Goal: Information Seeking & Learning: Learn about a topic

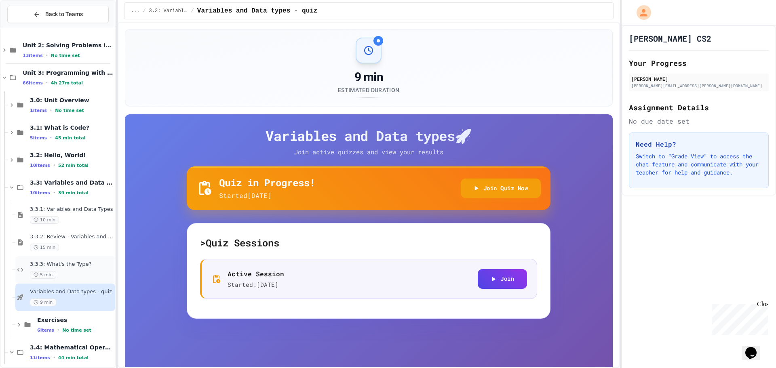
click at [65, 258] on div "3.3.3: What's the Type? 5 min" at bounding box center [65, 269] width 100 height 27
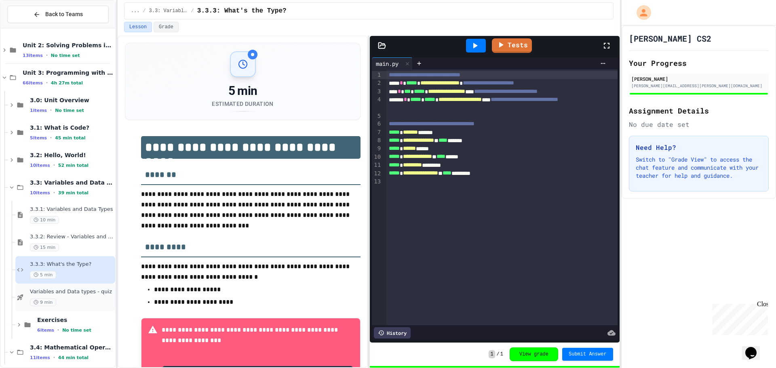
click at [70, 291] on span "Variables and Data types - quiz" at bounding box center [72, 292] width 84 height 7
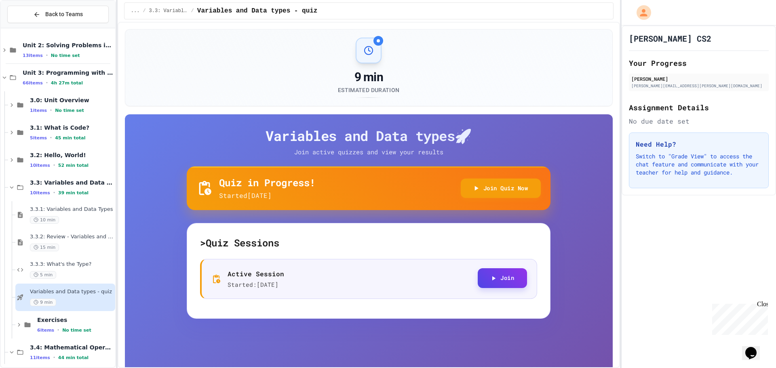
click at [493, 285] on button "Join" at bounding box center [502, 278] width 49 height 20
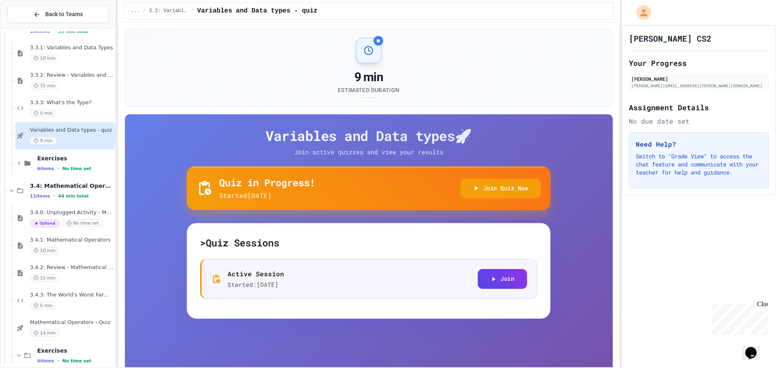
scroll to position [202, 0]
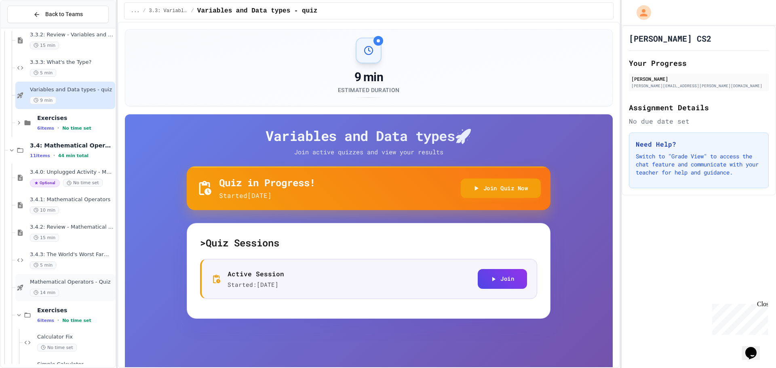
click at [76, 287] on div "Mathematical Operators - Quiz 14 min" at bounding box center [72, 288] width 84 height 18
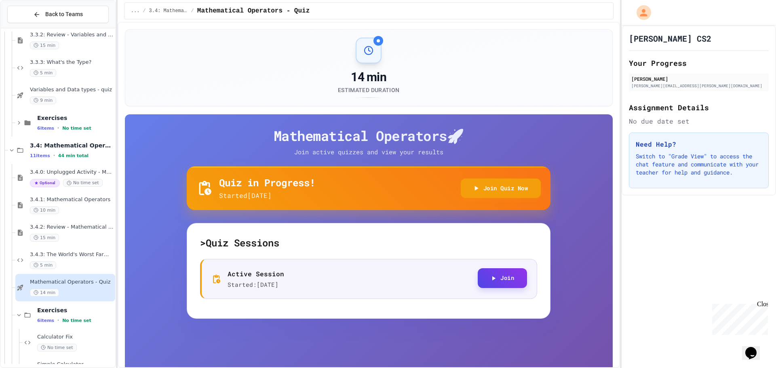
click at [498, 279] on button "Join" at bounding box center [502, 278] width 49 height 20
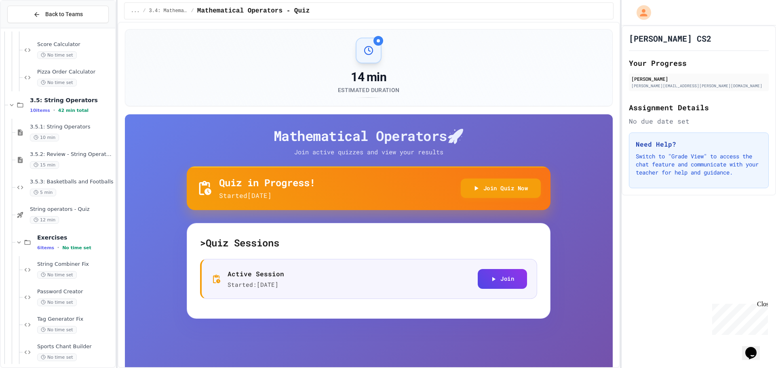
scroll to position [606, 0]
click at [79, 207] on span "String operators - Quiz" at bounding box center [72, 208] width 84 height 7
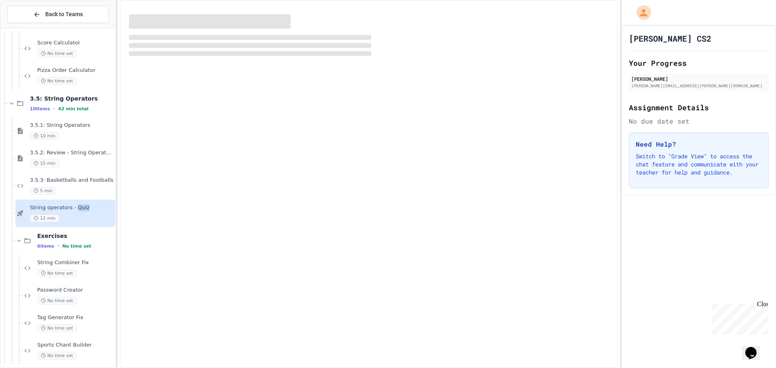
click at [79, 207] on span "String operators - Quiz" at bounding box center [72, 208] width 84 height 7
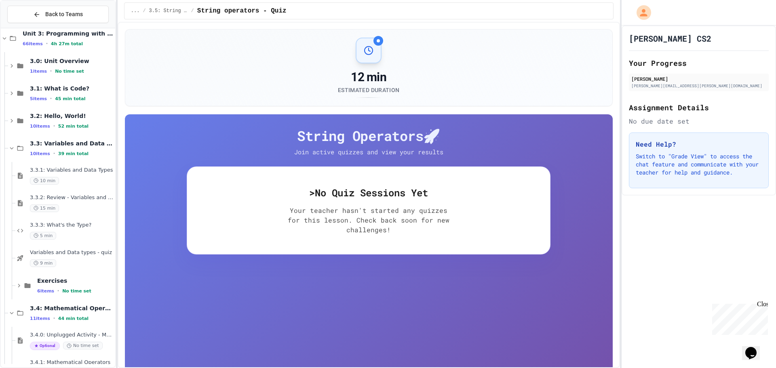
scroll to position [38, 0]
click at [76, 251] on div "Variables and Data types - quiz 9 min" at bounding box center [65, 259] width 100 height 27
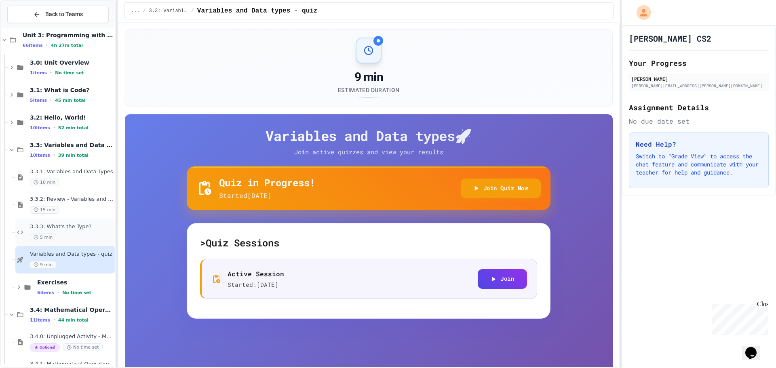
click at [81, 237] on div "5 min" at bounding box center [72, 238] width 84 height 8
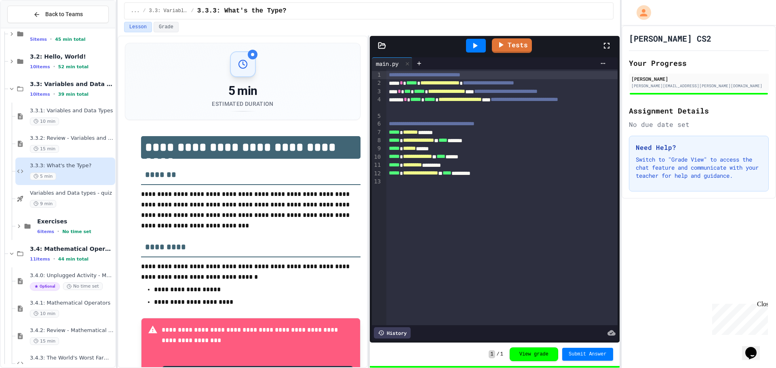
scroll to position [118, 0]
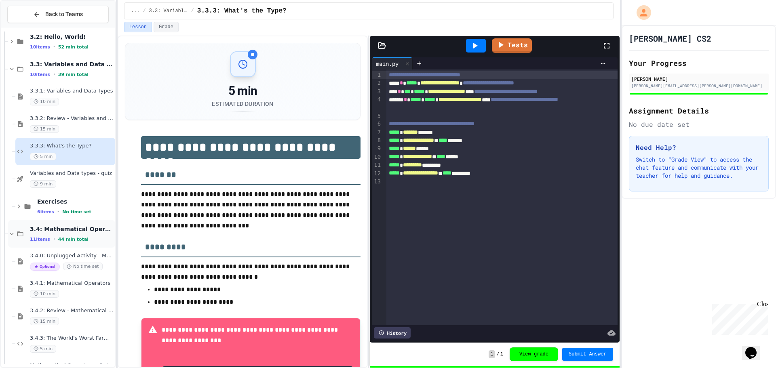
click at [85, 228] on span "3.4: Mathematical Operators" at bounding box center [72, 229] width 84 height 7
click at [83, 232] on span "3.4: Mathematical Operators" at bounding box center [72, 229] width 84 height 7
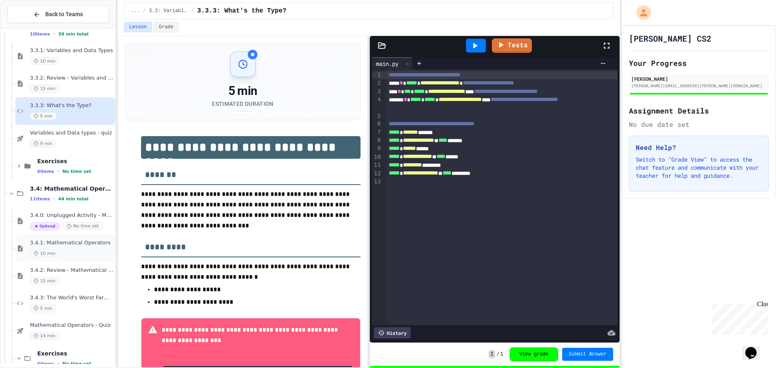
click at [78, 244] on span "3.4.1: Mathematical Operators" at bounding box center [72, 243] width 84 height 7
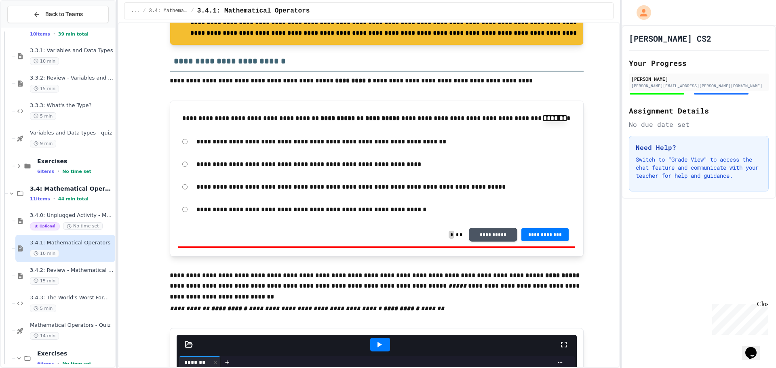
scroll to position [2507, 0]
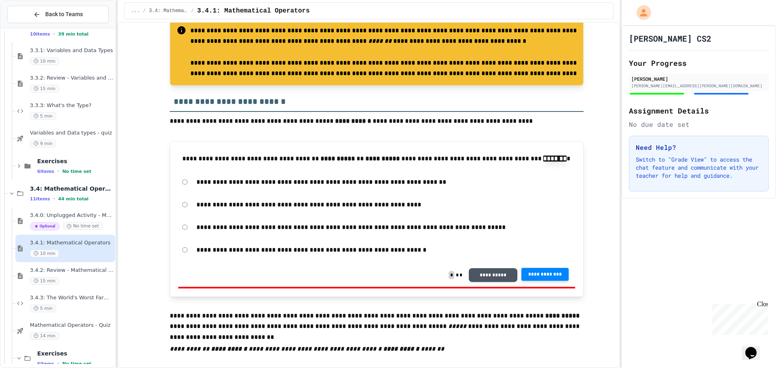
click at [556, 278] on span "**********" at bounding box center [545, 274] width 35 height 6
click at [536, 278] on span "**********" at bounding box center [545, 274] width 35 height 6
click at [549, 278] on span "**********" at bounding box center [545, 274] width 35 height 6
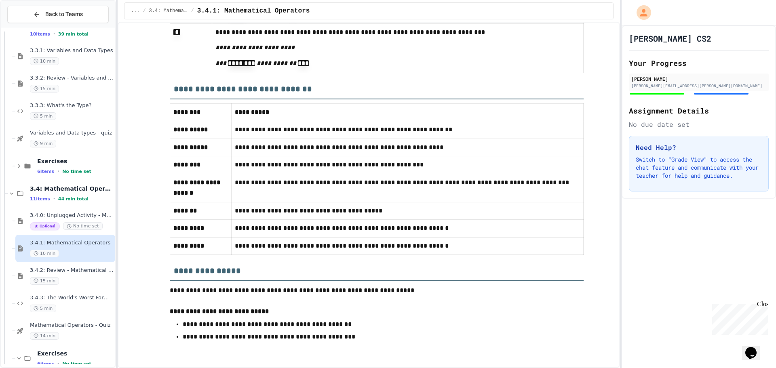
scroll to position [5019, 0]
click at [80, 270] on span "3.4.2: Review - Mathematical Operators" at bounding box center [72, 270] width 84 height 7
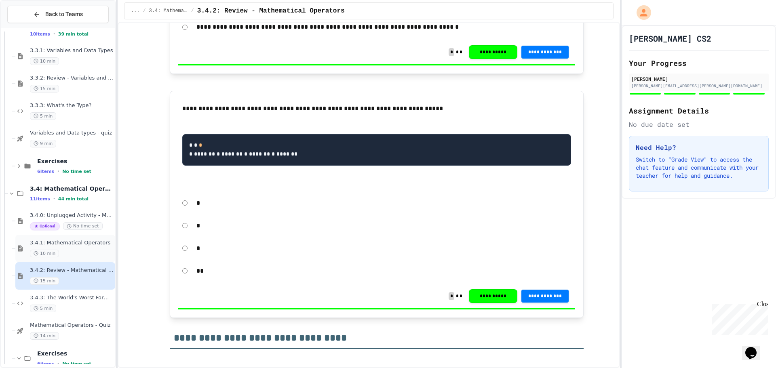
scroll to position [240, 0]
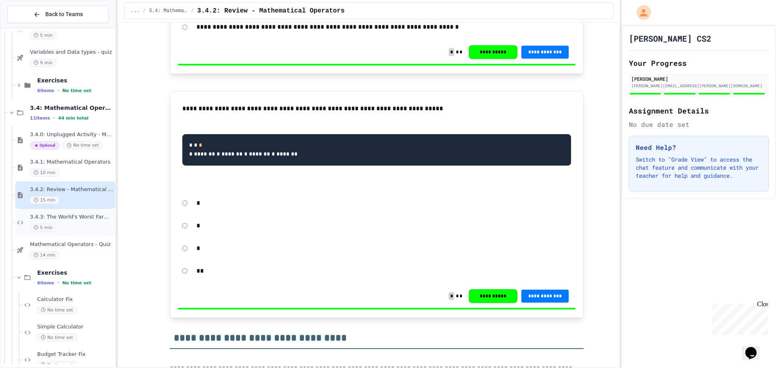
click at [95, 220] on span "3.4.3: The World's Worst Farmers Market" at bounding box center [72, 217] width 84 height 7
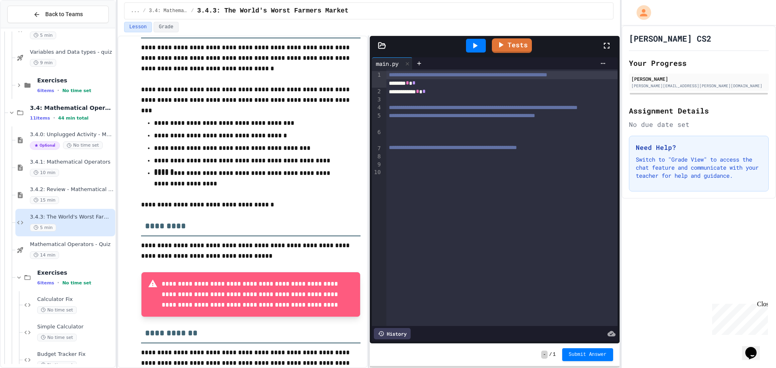
scroll to position [198, 0]
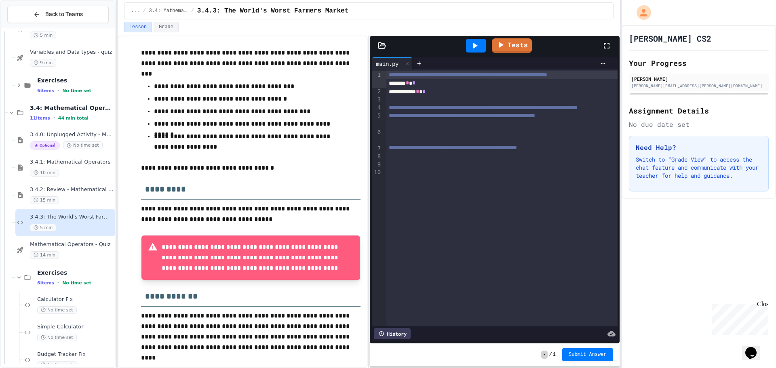
click at [477, 38] on div at bounding box center [476, 46] width 28 height 22
click at [475, 45] on icon at bounding box center [475, 46] width 4 height 6
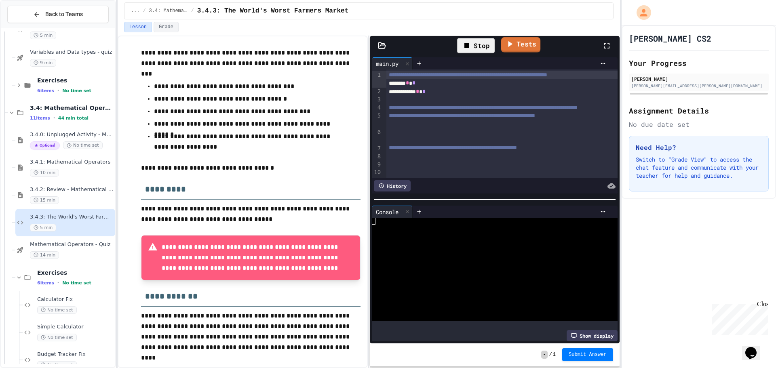
click at [518, 45] on link "Tests" at bounding box center [521, 44] width 40 height 15
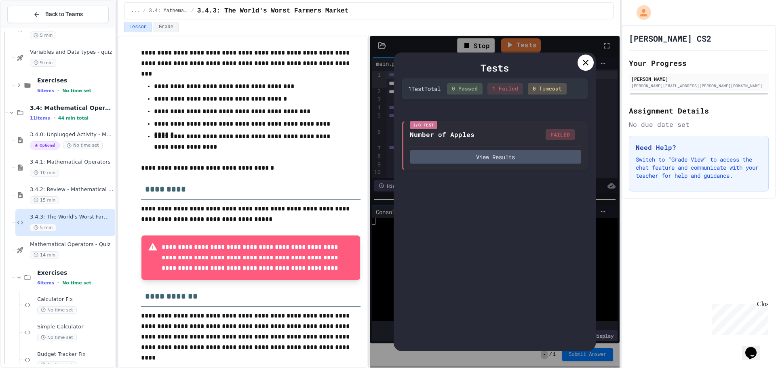
click at [582, 61] on icon at bounding box center [586, 63] width 10 height 10
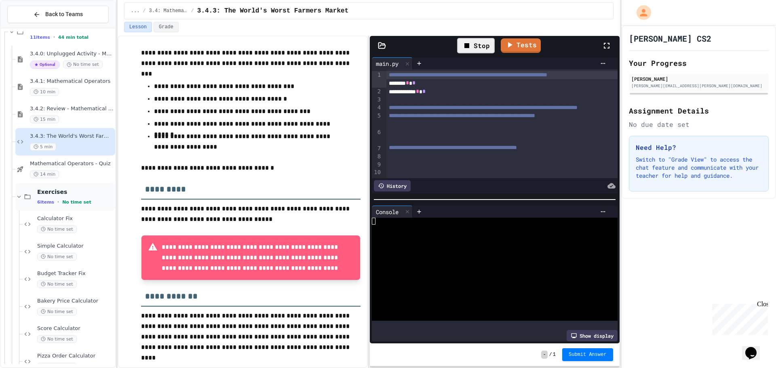
scroll to position [361, 0]
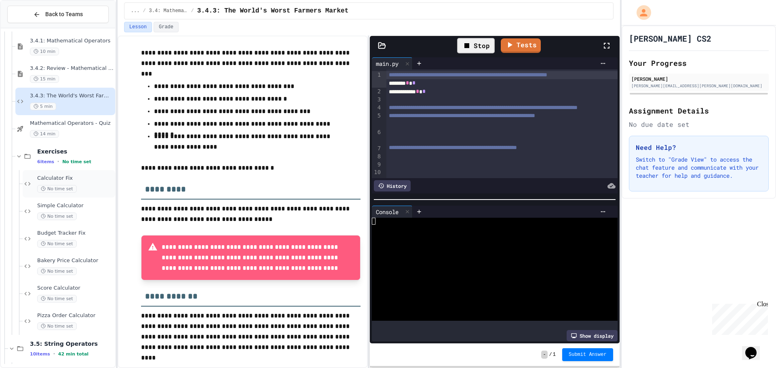
click at [88, 182] on div "Calculator Fix No time set" at bounding box center [75, 184] width 76 height 18
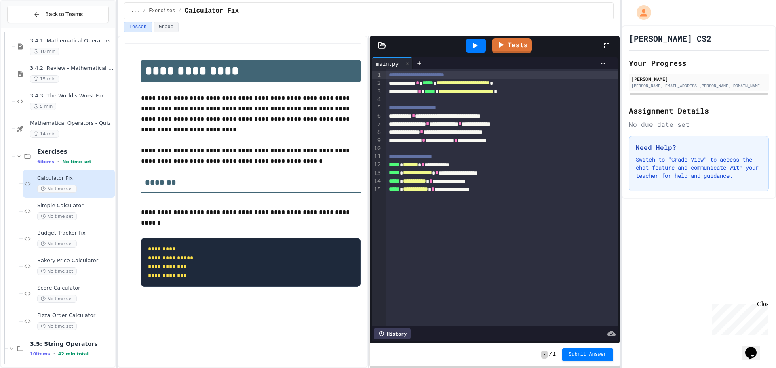
click at [482, 47] on div at bounding box center [476, 46] width 20 height 14
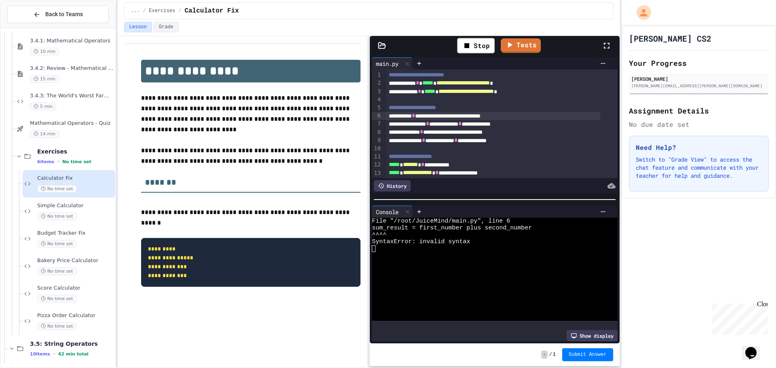
click at [482, 116] on div "**********" at bounding box center [493, 116] width 214 height 8
click at [477, 34] on div "Lesson Grade" at bounding box center [369, 29] width 503 height 14
click at [479, 39] on div "Stop" at bounding box center [476, 45] width 38 height 15
click at [479, 39] on div at bounding box center [476, 46] width 20 height 14
click at [524, 45] on link "Tests" at bounding box center [521, 44] width 40 height 15
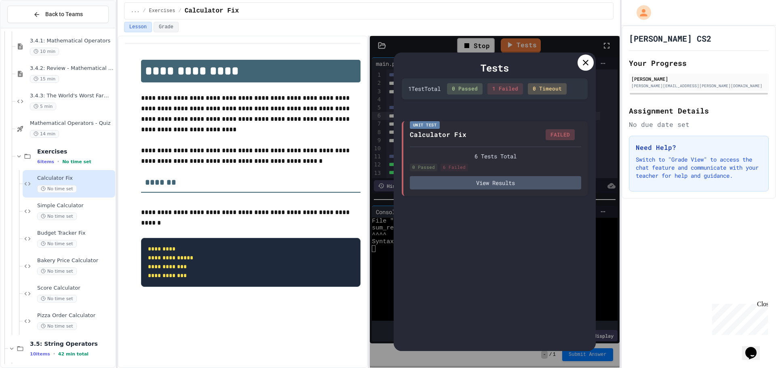
click at [582, 60] on icon at bounding box center [586, 63] width 10 height 10
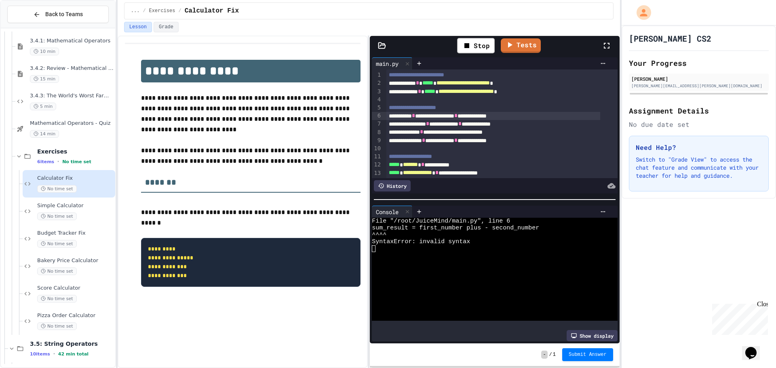
click at [458, 117] on span "*" at bounding box center [455, 116] width 3 height 6
click at [478, 42] on div "Stop" at bounding box center [476, 45] width 38 height 15
click at [478, 42] on icon at bounding box center [475, 46] width 10 height 10
click at [484, 133] on div "**********" at bounding box center [493, 132] width 214 height 8
click at [474, 41] on div "Stop" at bounding box center [476, 45] width 38 height 15
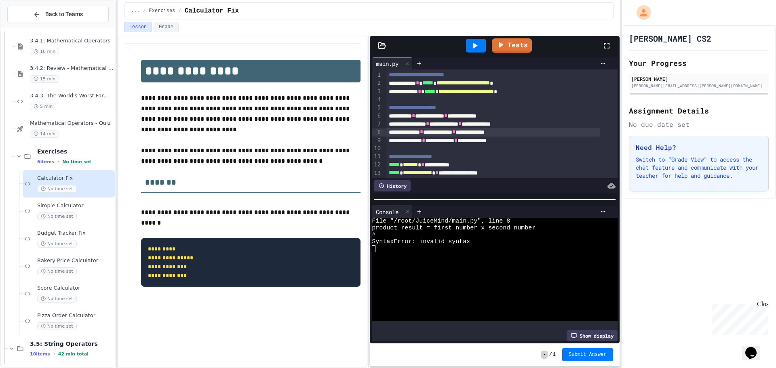
click at [475, 41] on icon at bounding box center [475, 46] width 10 height 10
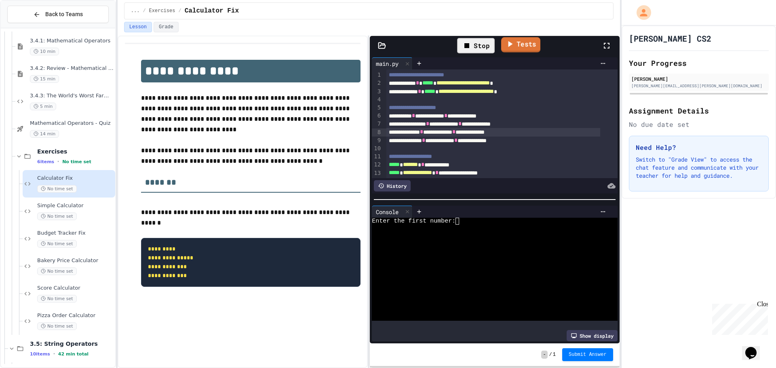
click at [516, 40] on link "Tests" at bounding box center [520, 44] width 39 height 15
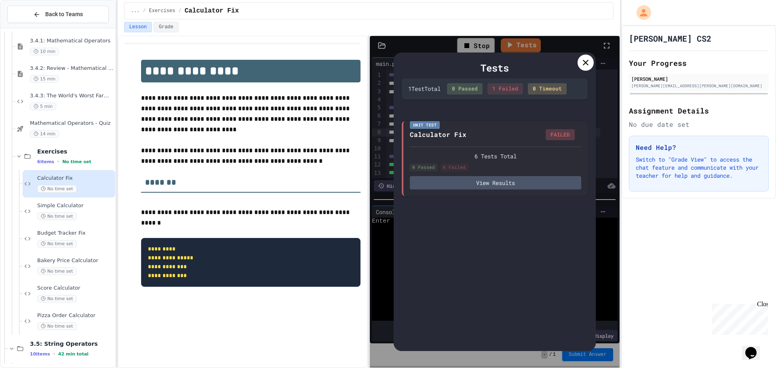
click at [585, 63] on icon at bounding box center [586, 63] width 6 height 6
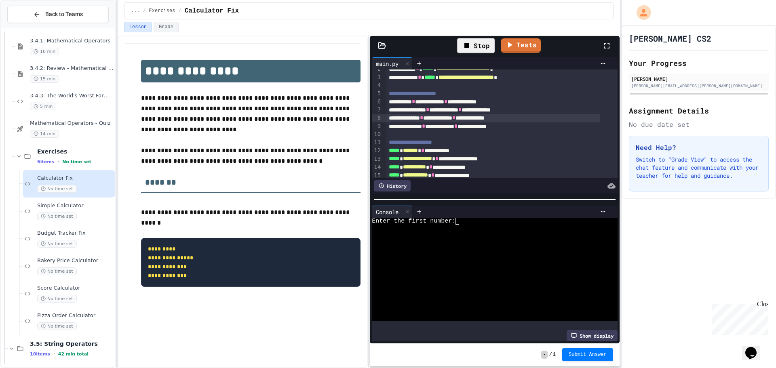
scroll to position [27, 0]
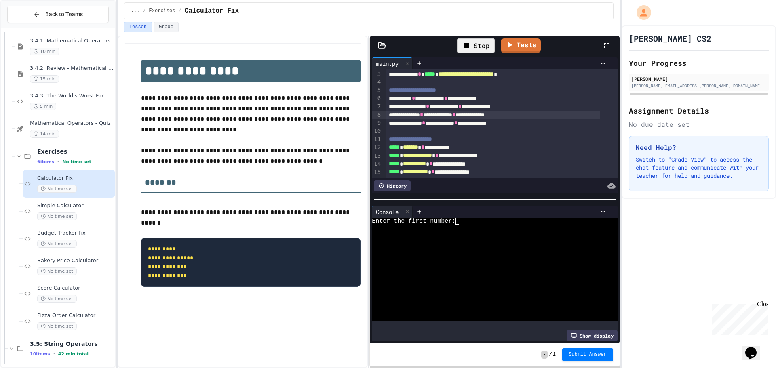
click at [483, 220] on div "Enter the first number:" at bounding box center [488, 221] width 233 height 7
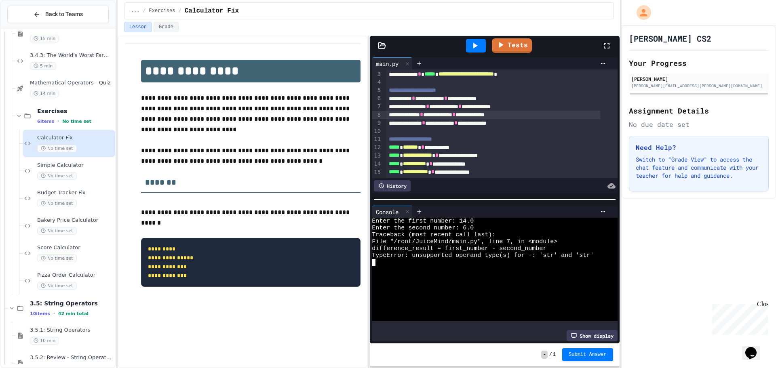
scroll to position [361, 0]
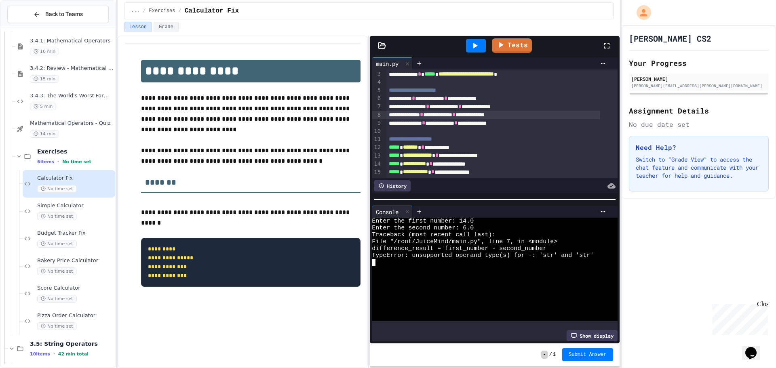
click at [476, 36] on div at bounding box center [476, 46] width 28 height 22
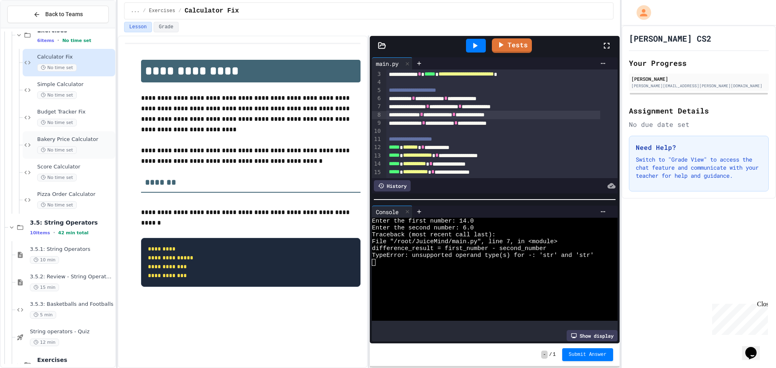
scroll to position [523, 0]
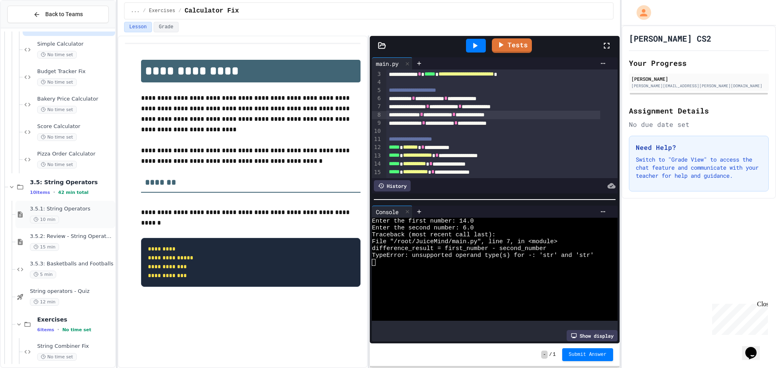
click at [84, 211] on span "3.5.1: String Operators" at bounding box center [72, 209] width 84 height 7
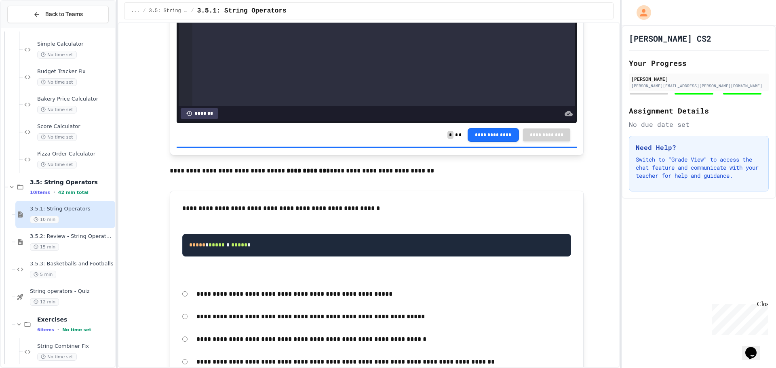
scroll to position [768, 0]
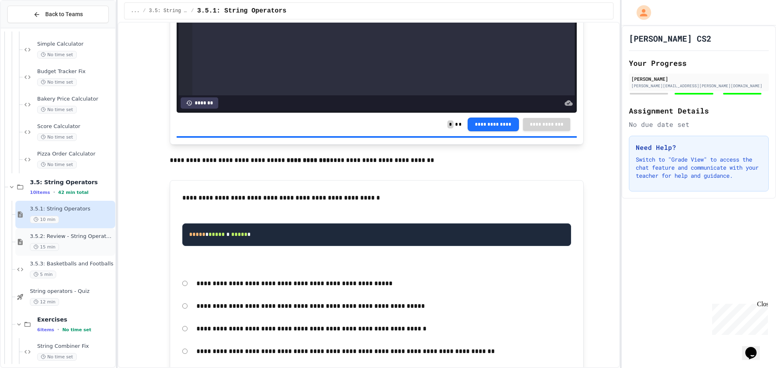
click at [72, 240] on span "3.5.2: Review - String Operators" at bounding box center [72, 236] width 84 height 7
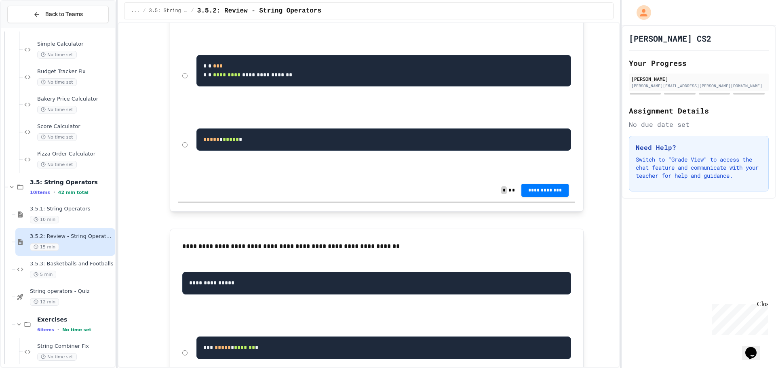
scroll to position [323, 0]
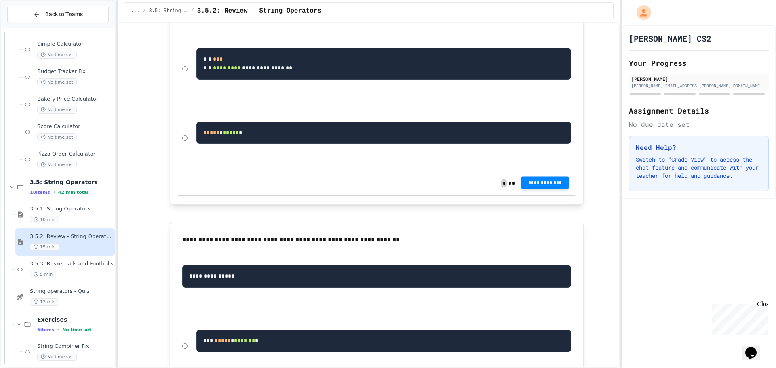
click at [544, 190] on button "**********" at bounding box center [546, 183] width 48 height 13
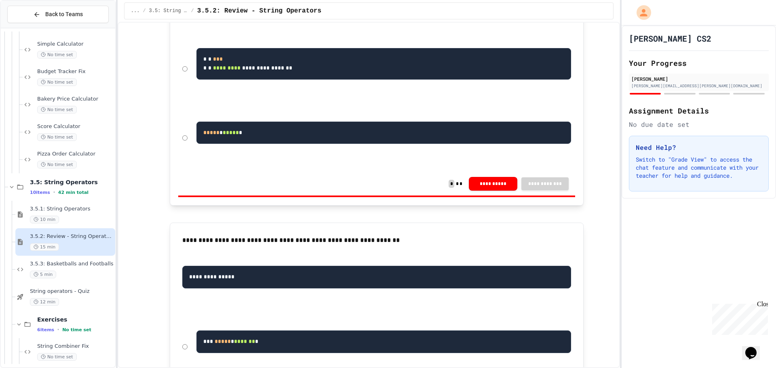
drag, startPoint x: 716, startPoint y: 134, endPoint x: 636, endPoint y: 127, distance: 80.4
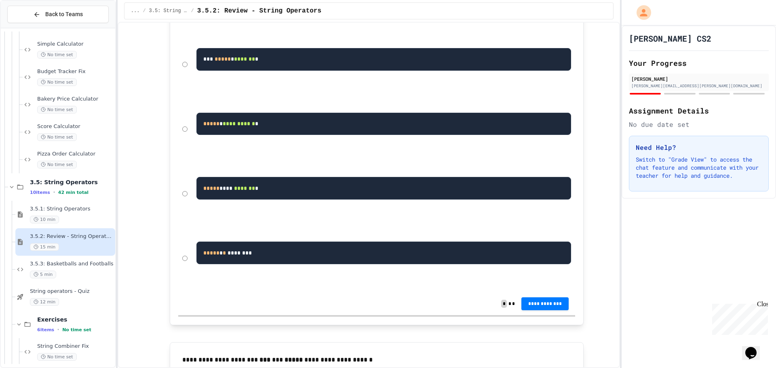
scroll to position [606, 0]
click at [182, 224] on div "***** **** ******* *" at bounding box center [376, 193] width 397 height 61
click at [534, 306] on span "**********" at bounding box center [545, 303] width 35 height 6
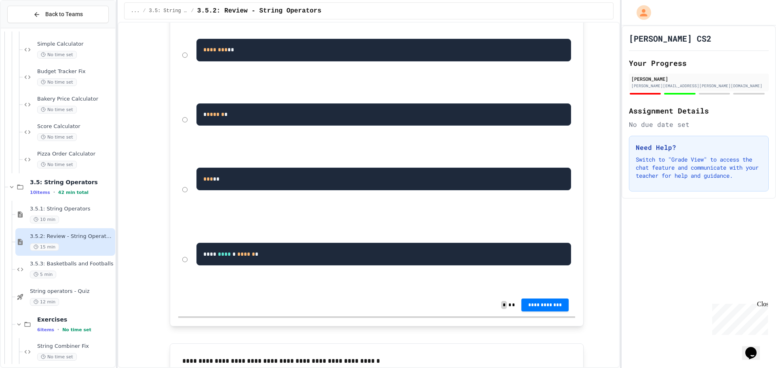
scroll to position [970, 0]
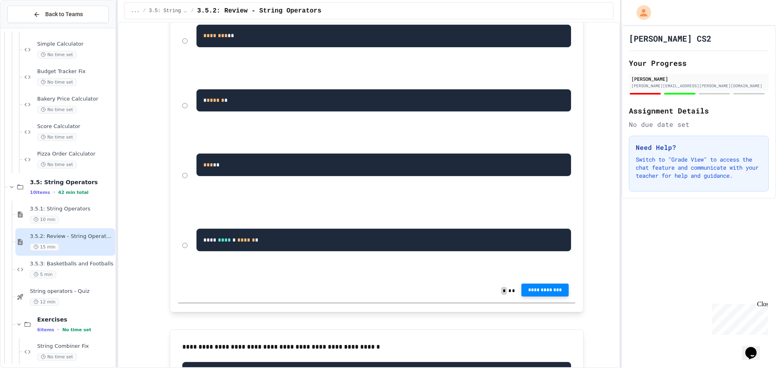
click at [543, 294] on span "**********" at bounding box center [545, 290] width 35 height 6
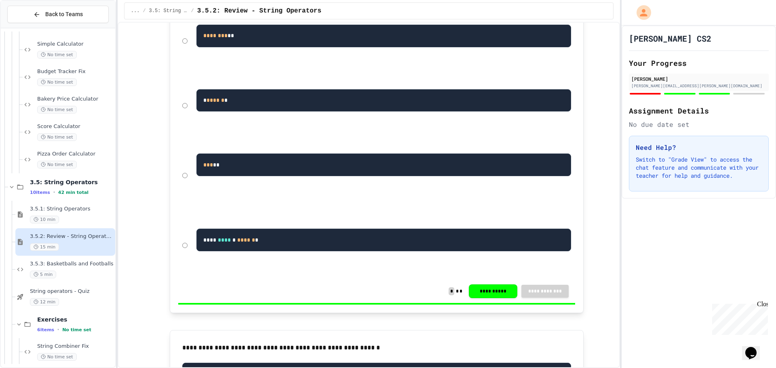
drag, startPoint x: 714, startPoint y: 137, endPoint x: 709, endPoint y: 139, distance: 5.6
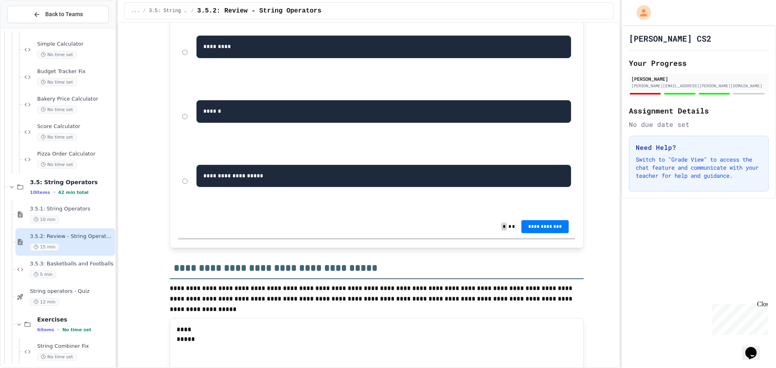
scroll to position [1415, 0]
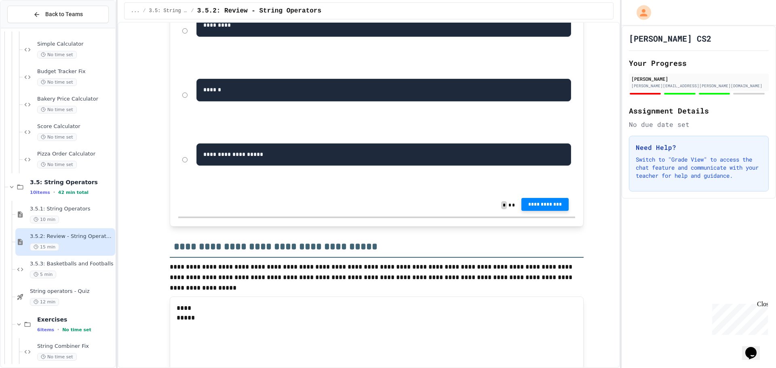
click at [555, 208] on span "**********" at bounding box center [545, 204] width 35 height 6
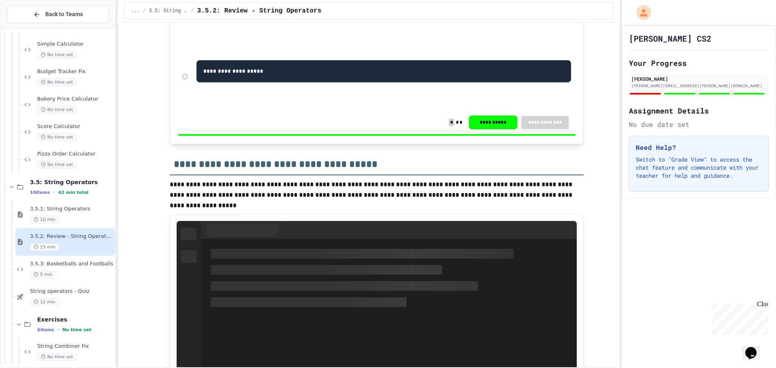
scroll to position [1698, 0]
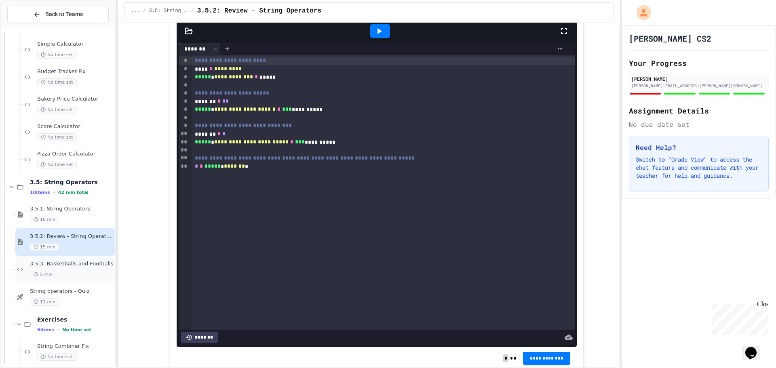
click at [87, 266] on span "3.5.3: Basketballs and Footballs" at bounding box center [72, 264] width 84 height 7
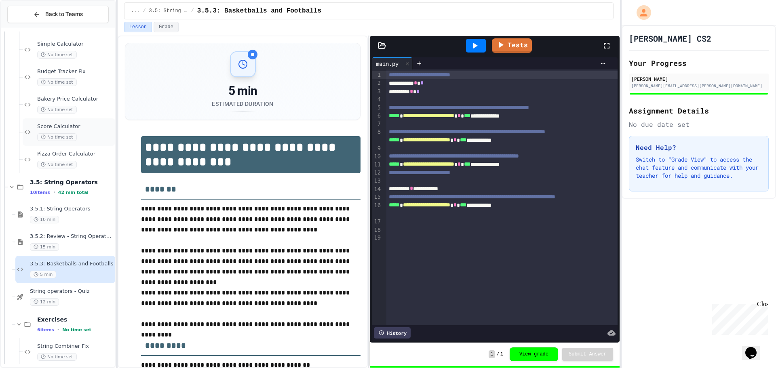
click at [87, 124] on span "Score Calculator" at bounding box center [75, 126] width 76 height 7
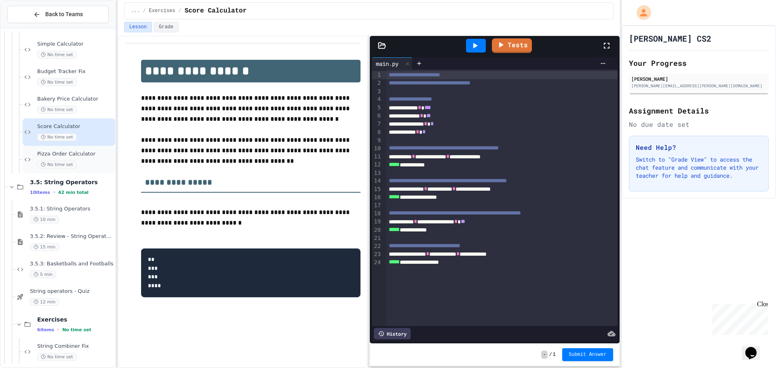
click at [82, 156] on span "Pizza Order Calculator" at bounding box center [75, 154] width 76 height 7
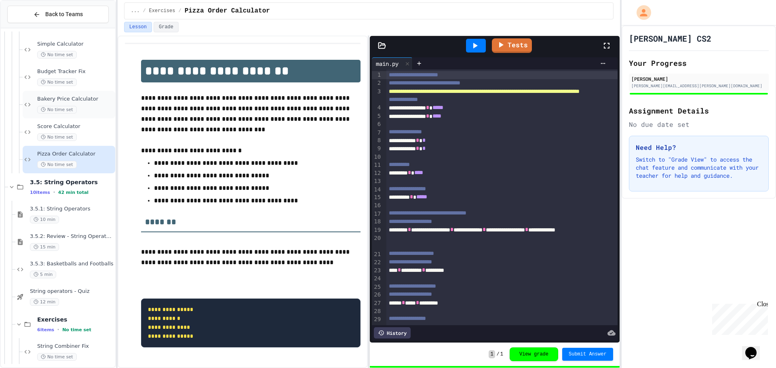
click at [98, 116] on div "Bakery Price Calculator No time set" at bounding box center [69, 104] width 93 height 27
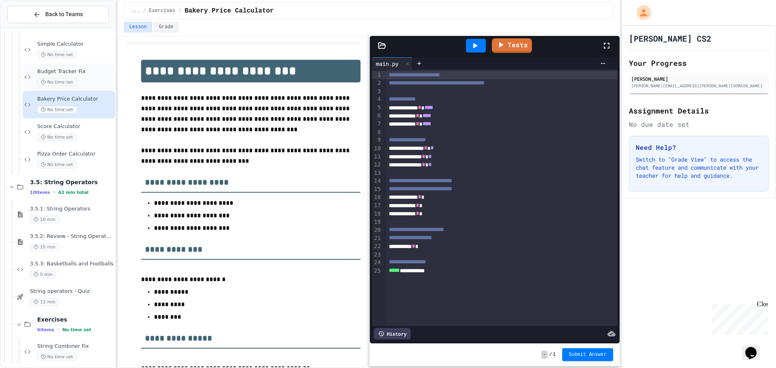
click at [90, 71] on span "Budget Tracker Fix" at bounding box center [75, 71] width 76 height 7
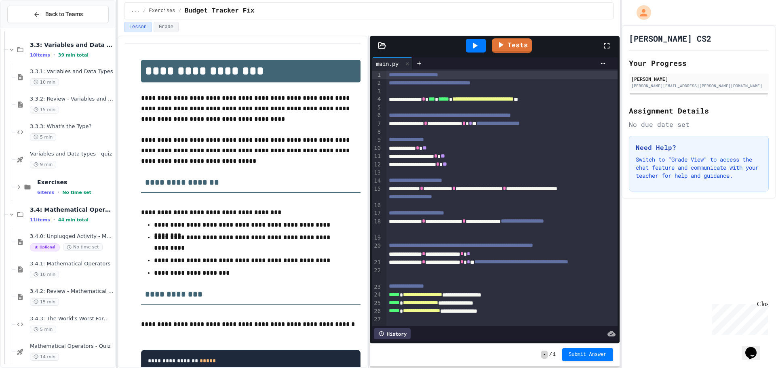
scroll to position [118, 0]
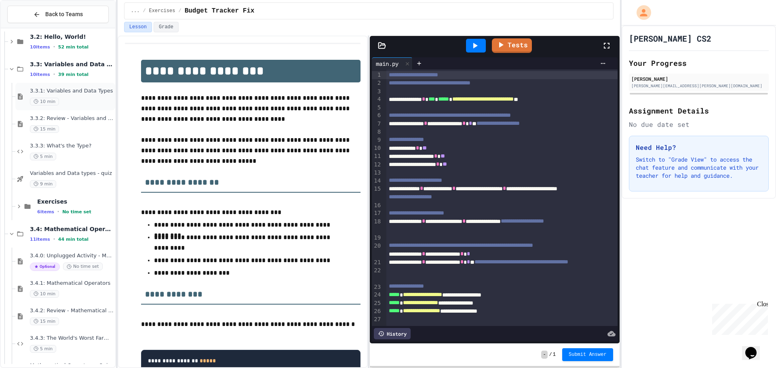
click at [89, 94] on span "3.3.1: Variables and Data Types" at bounding box center [72, 91] width 84 height 7
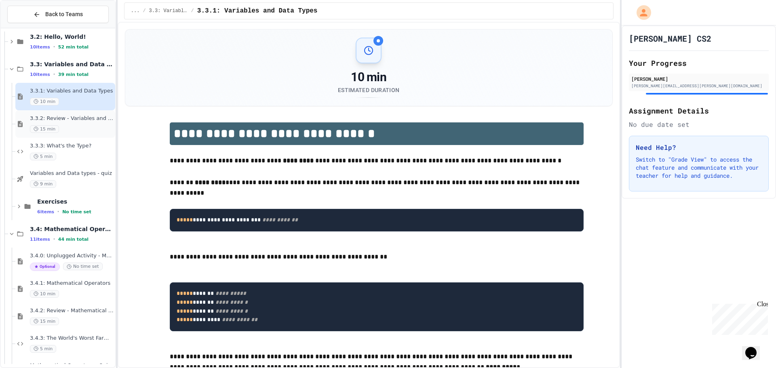
click at [87, 126] on div "15 min" at bounding box center [72, 129] width 84 height 8
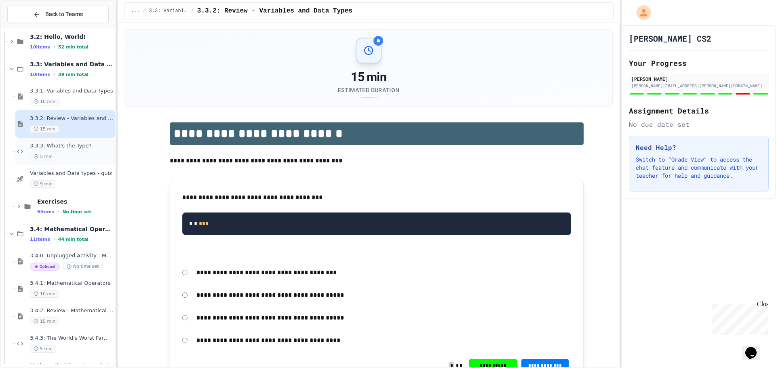
click at [87, 139] on div "3.3.3: What's the Type? 5 min" at bounding box center [65, 151] width 100 height 27
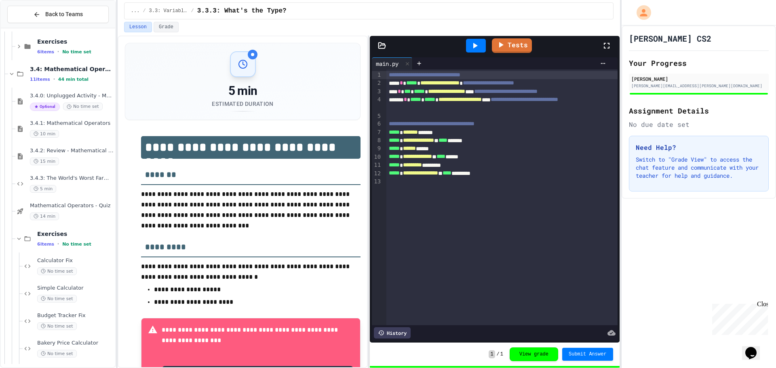
scroll to position [280, 0]
click at [70, 125] on span "3.4.1: Mathematical Operators" at bounding box center [72, 121] width 84 height 7
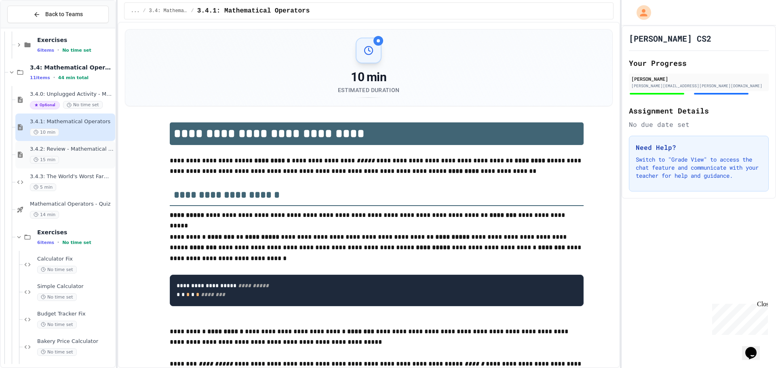
click at [68, 151] on span "3.4.2: Review - Mathematical Operators" at bounding box center [72, 149] width 84 height 7
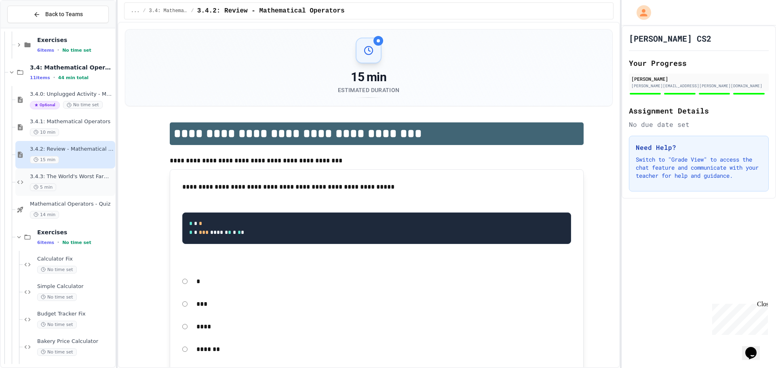
click at [83, 184] on div "5 min" at bounding box center [72, 188] width 84 height 8
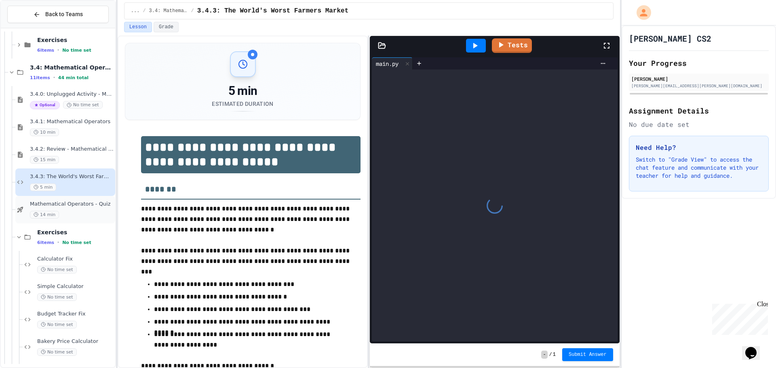
click at [86, 206] on span "Mathematical Operators - Quiz" at bounding box center [72, 204] width 84 height 7
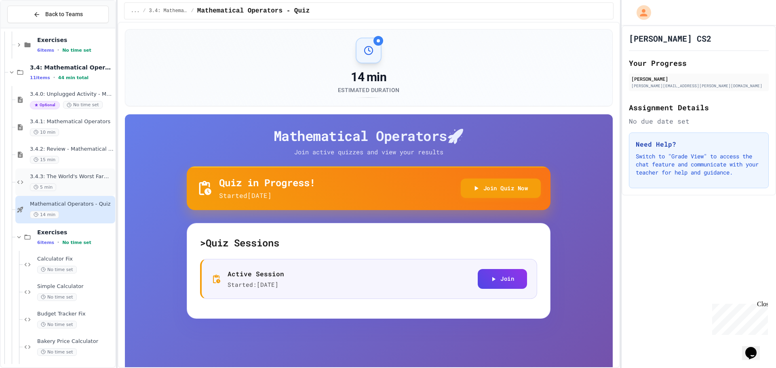
click at [86, 181] on div "3.4.3: The World's Worst Farmers Market 5 min" at bounding box center [72, 182] width 84 height 18
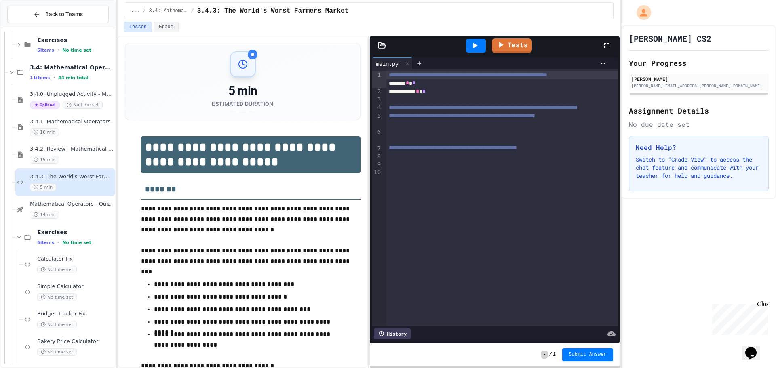
click at [477, 46] on icon at bounding box center [475, 46] width 4 height 6
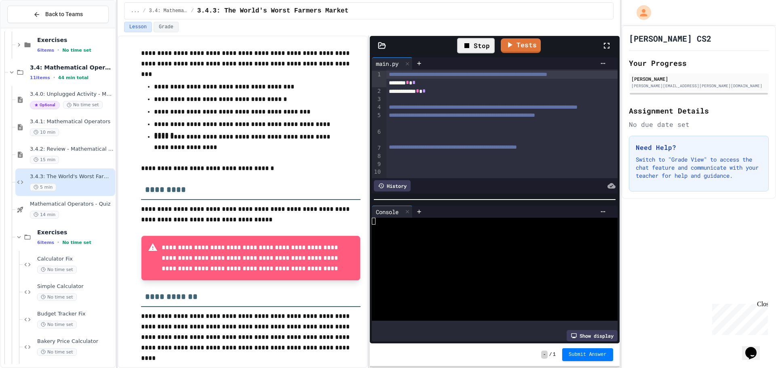
scroll to position [198, 0]
click at [84, 157] on div "15 min" at bounding box center [72, 160] width 84 height 8
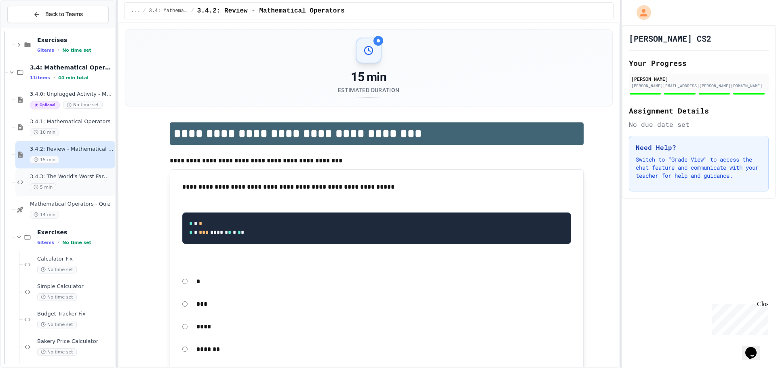
click at [66, 174] on span "3.4.3: The World's Worst Farmers Market" at bounding box center [72, 176] width 84 height 7
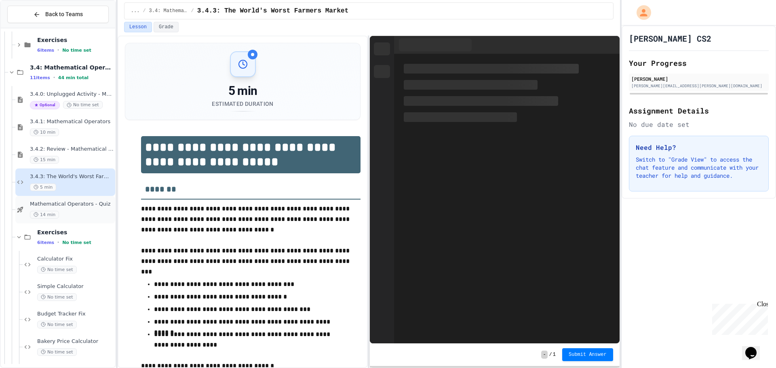
click at [62, 212] on div "14 min" at bounding box center [72, 215] width 84 height 8
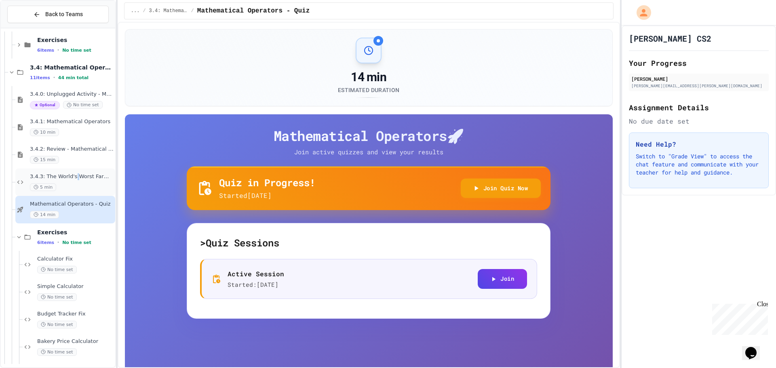
click at [73, 178] on span "3.4.3: The World's Worst Farmers Market" at bounding box center [72, 176] width 84 height 7
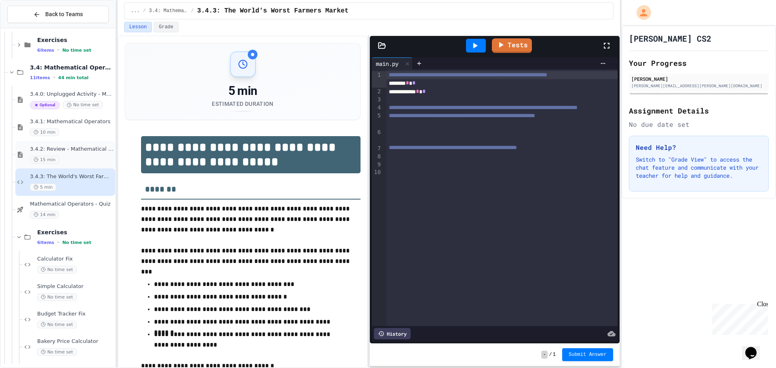
click at [74, 158] on div "15 min" at bounding box center [72, 160] width 84 height 8
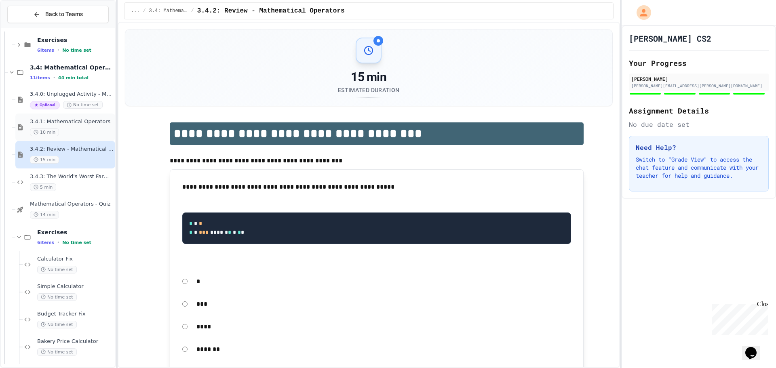
click at [84, 124] on span "3.4.1: Mathematical Operators" at bounding box center [72, 121] width 84 height 7
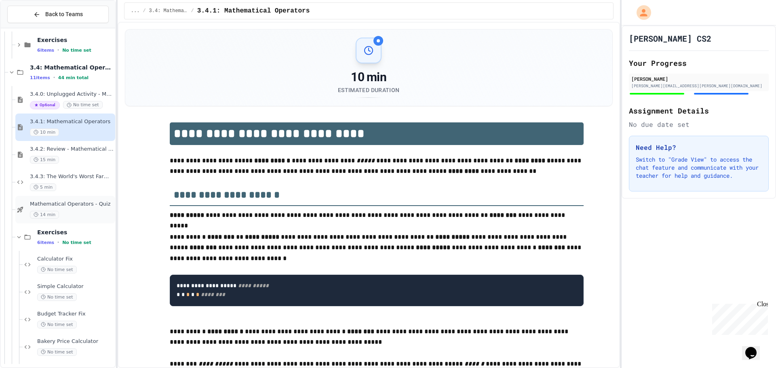
click at [77, 208] on div "Mathematical Operators - Quiz 14 min" at bounding box center [72, 210] width 84 height 18
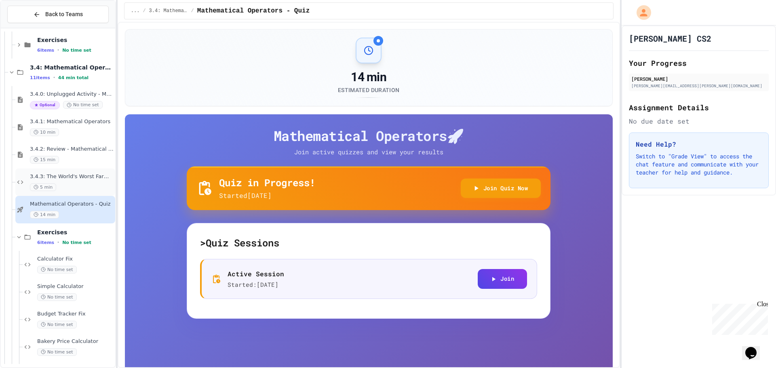
click at [83, 181] on div "3.4.3: The World's Worst Farmers Market 5 min" at bounding box center [72, 182] width 84 height 18
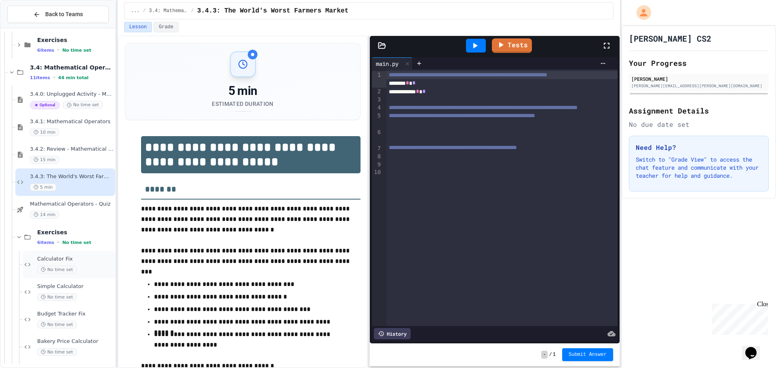
click at [85, 267] on div "No time set" at bounding box center [75, 270] width 76 height 8
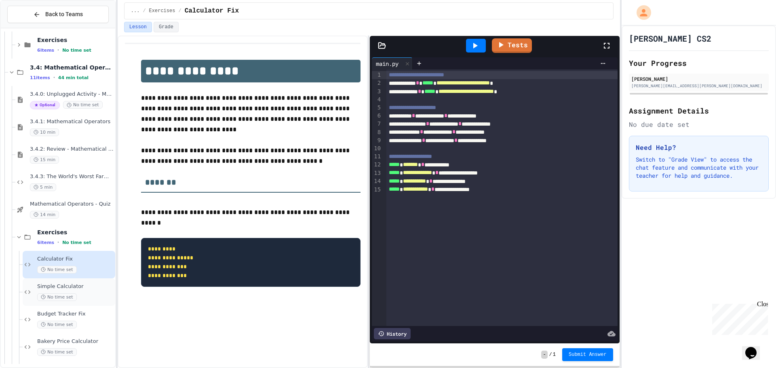
click at [87, 289] on span "Simple Calculator" at bounding box center [75, 286] width 76 height 7
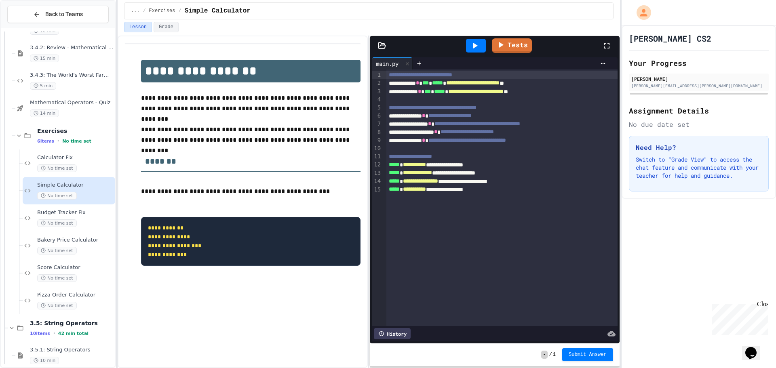
scroll to position [401, 0]
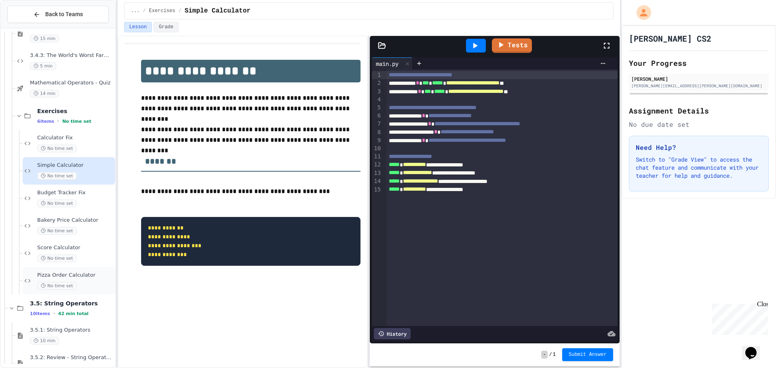
click at [78, 275] on span "Pizza Order Calculator" at bounding box center [75, 275] width 76 height 7
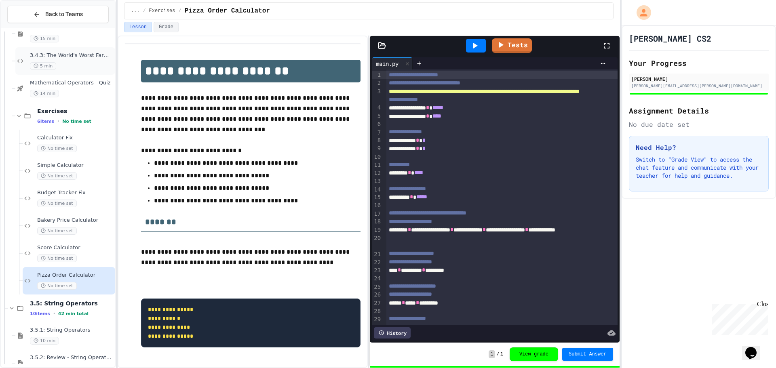
click at [74, 57] on span "3.4.3: The World's Worst Farmers Market" at bounding box center [72, 55] width 84 height 7
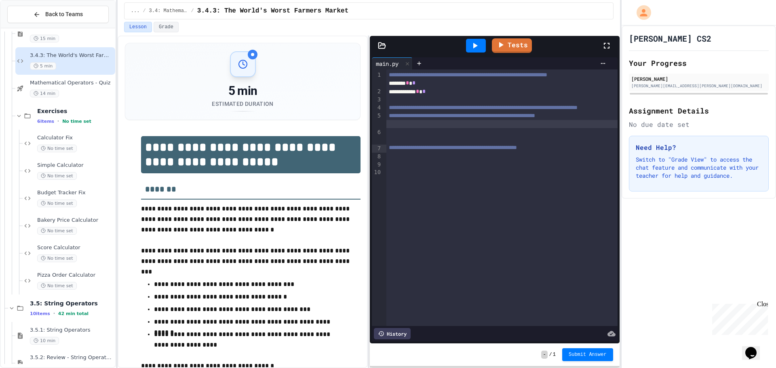
click at [453, 128] on div at bounding box center [501, 124] width 231 height 8
click at [79, 332] on span "3.5.1: String Operators" at bounding box center [72, 330] width 84 height 7
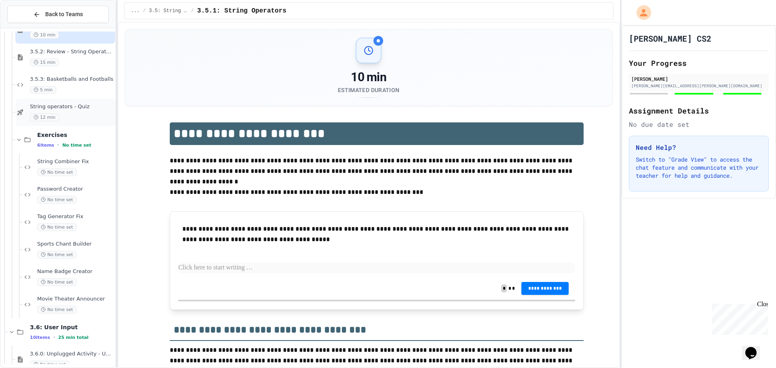
scroll to position [725, 0]
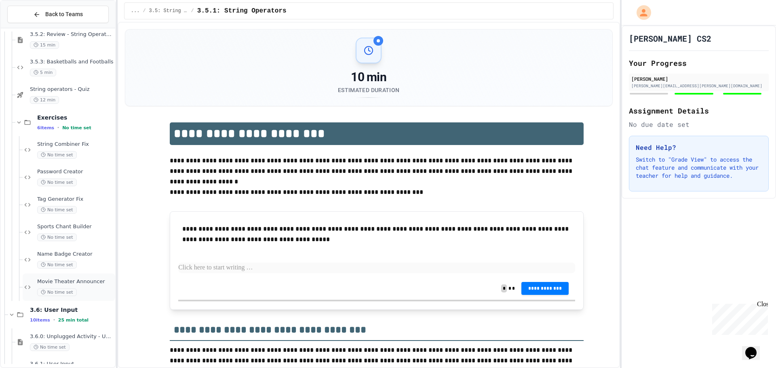
click at [82, 289] on div "No time set" at bounding box center [75, 293] width 76 height 8
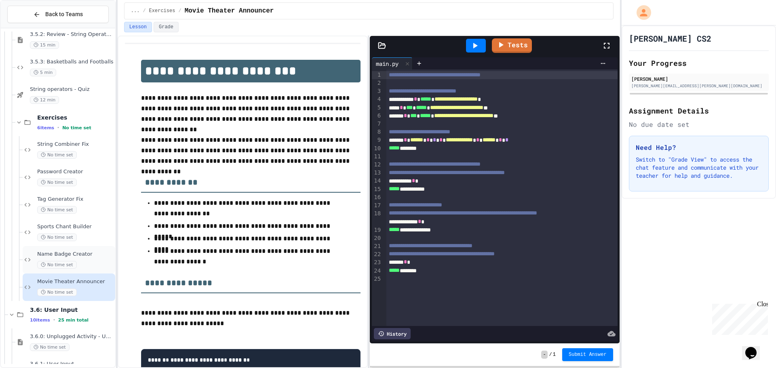
click at [89, 258] on span "Name Badge Creator" at bounding box center [75, 254] width 76 height 7
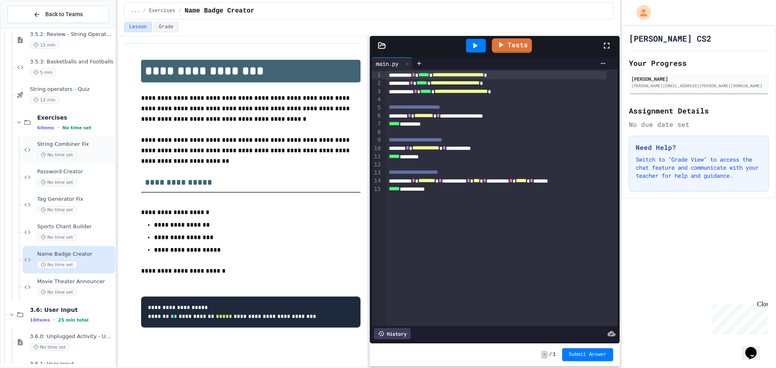
click at [93, 150] on div "String Combiner Fix No time set" at bounding box center [75, 150] width 76 height 18
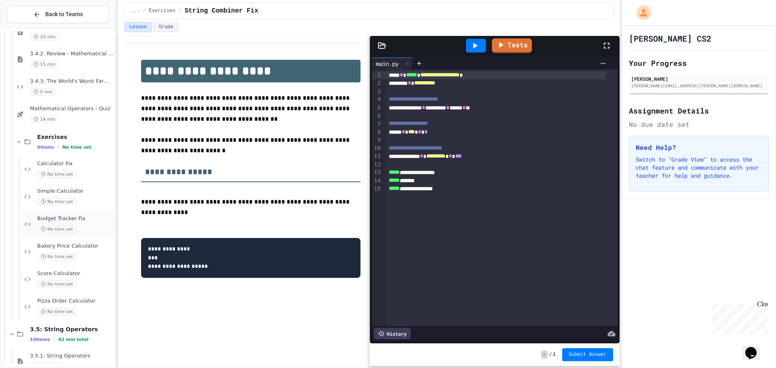
scroll to position [361, 0]
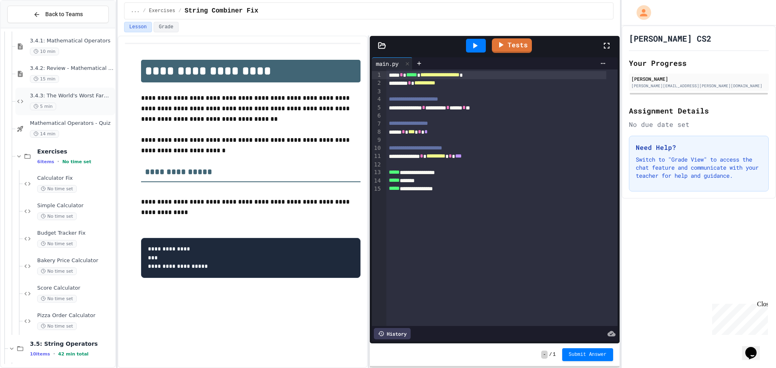
click at [85, 99] on span "3.4.3: The World's Worst Farmers Market" at bounding box center [72, 96] width 84 height 7
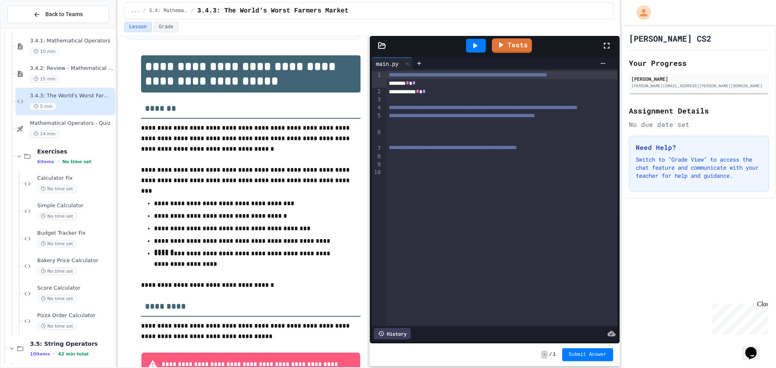
scroll to position [121, 0]
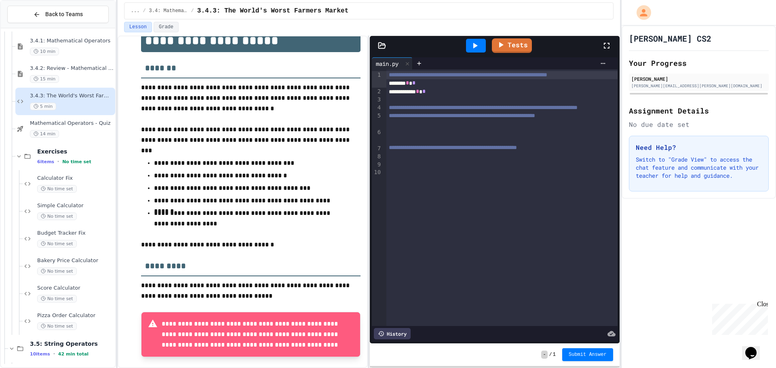
click at [438, 128] on div at bounding box center [501, 124] width 231 height 8
click at [433, 128] on div "***** * * * *** *" at bounding box center [496, 124] width 220 height 8
click at [475, 42] on icon at bounding box center [475, 46] width 10 height 10
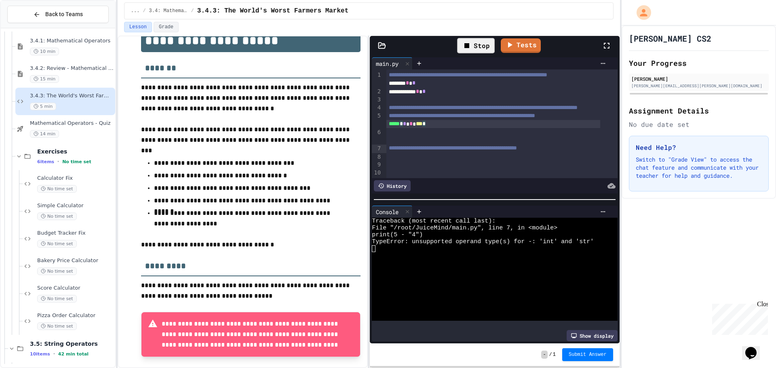
click at [437, 128] on div "***** * * * *** *" at bounding box center [493, 124] width 214 height 8
click at [483, 46] on div "Stop" at bounding box center [476, 45] width 38 height 15
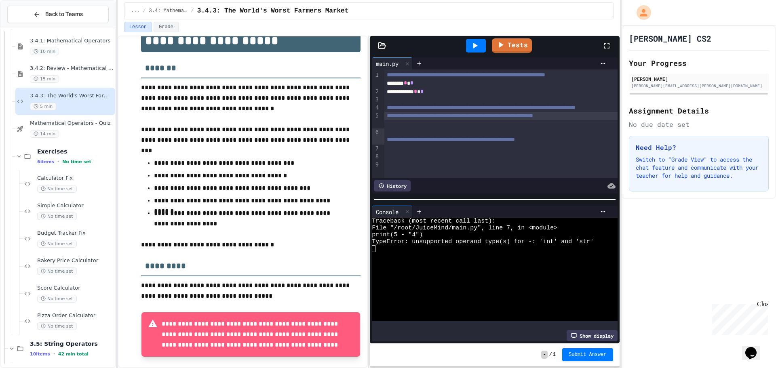
click at [483, 46] on div at bounding box center [476, 46] width 20 height 14
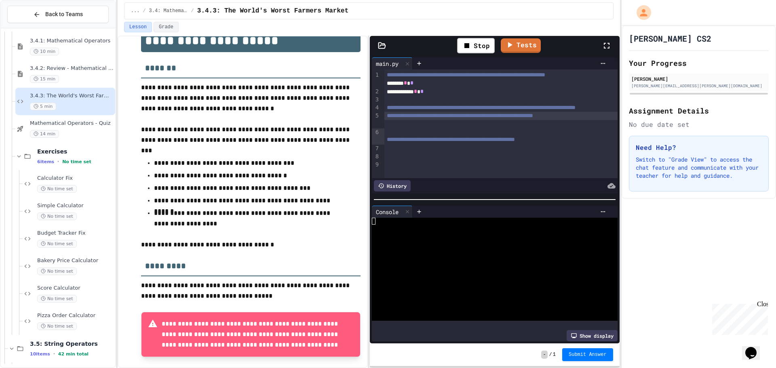
click at [392, 218] on div at bounding box center [488, 221] width 233 height 7
click at [394, 219] on div at bounding box center [488, 221] width 233 height 7
click at [391, 225] on div at bounding box center [488, 228] width 233 height 7
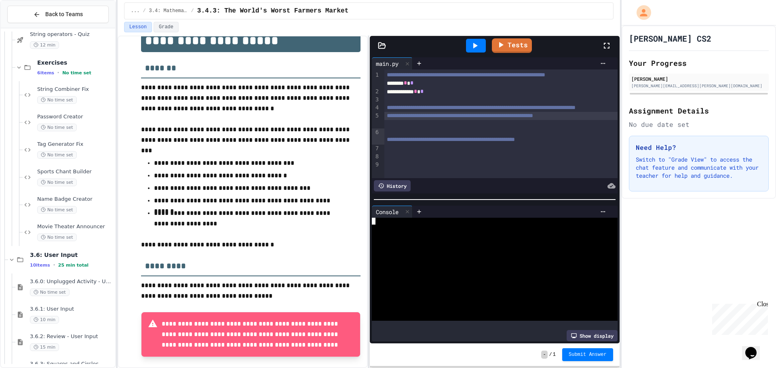
scroll to position [765, 0]
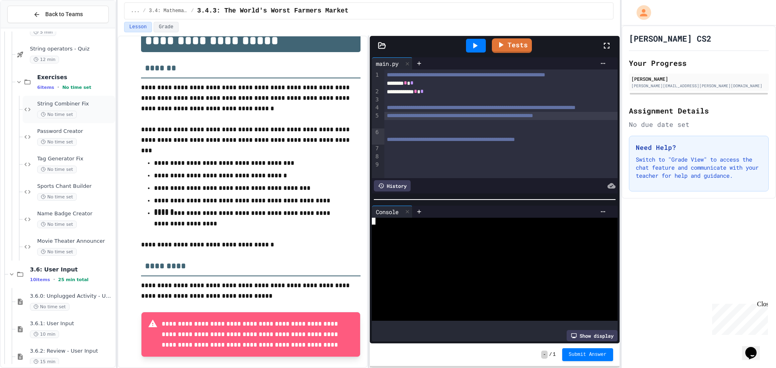
click at [85, 108] on div "String Combiner Fix No time set" at bounding box center [75, 110] width 76 height 18
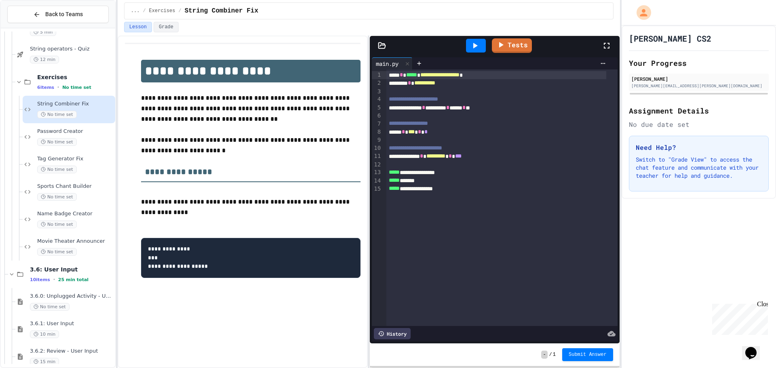
click at [472, 39] on div at bounding box center [476, 46] width 20 height 14
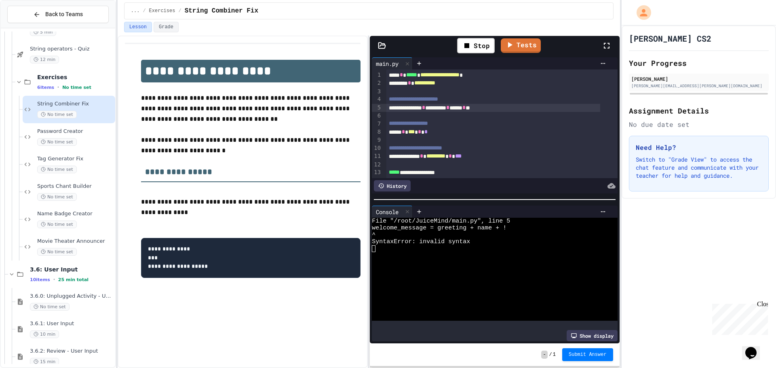
click at [497, 109] on div "**********" at bounding box center [493, 108] width 214 height 8
click at [474, 44] on div "Stop" at bounding box center [476, 45] width 38 height 15
click at [474, 44] on icon at bounding box center [475, 46] width 4 height 6
click at [526, 109] on div "**********" at bounding box center [493, 108] width 214 height 8
click at [478, 44] on div "Stop" at bounding box center [476, 45] width 38 height 15
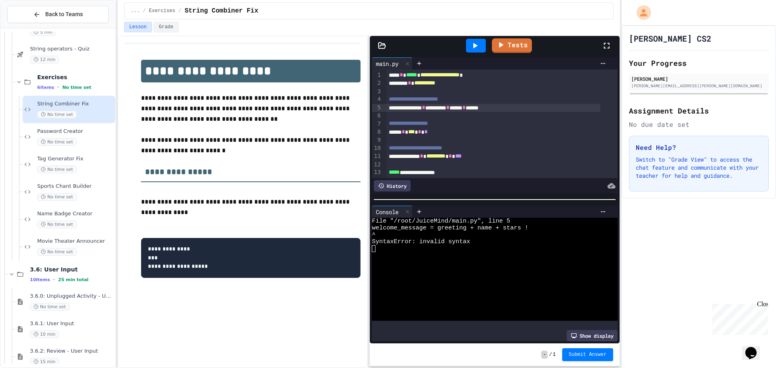
click at [478, 44] on icon at bounding box center [475, 46] width 10 height 10
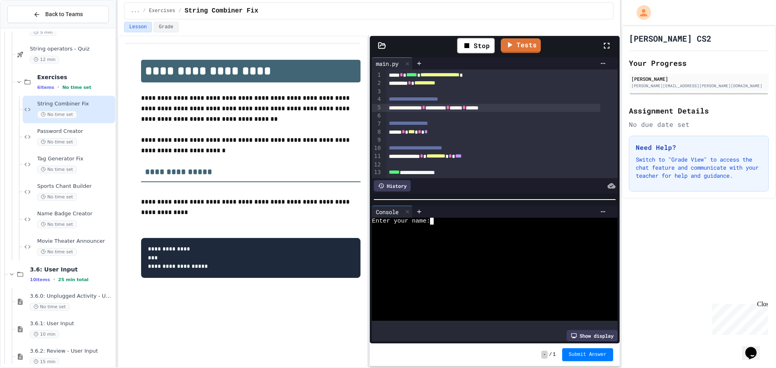
click at [451, 218] on div "Enter your name:" at bounding box center [488, 221] width 233 height 7
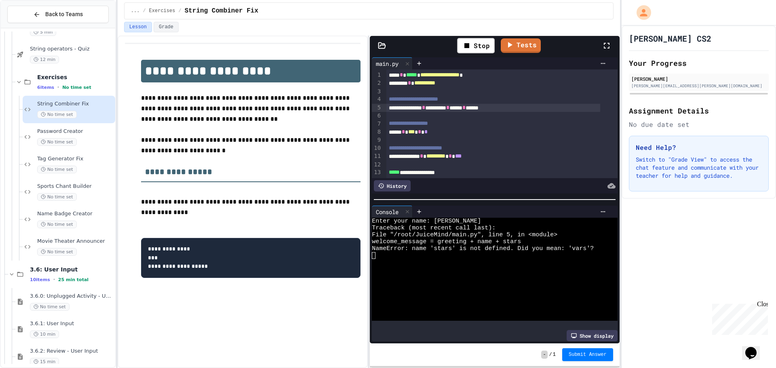
click at [477, 34] on div "Lesson Grade" at bounding box center [369, 29] width 503 height 14
click at [473, 42] on div "Stop" at bounding box center [476, 45] width 38 height 15
click at [505, 42] on icon at bounding box center [501, 44] width 10 height 10
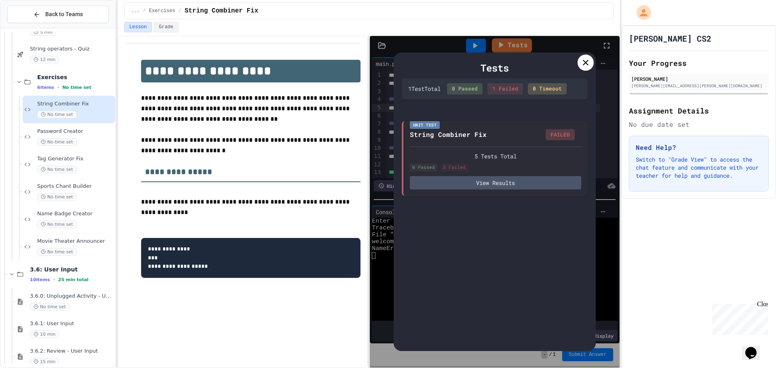
click at [587, 64] on icon at bounding box center [586, 63] width 10 height 10
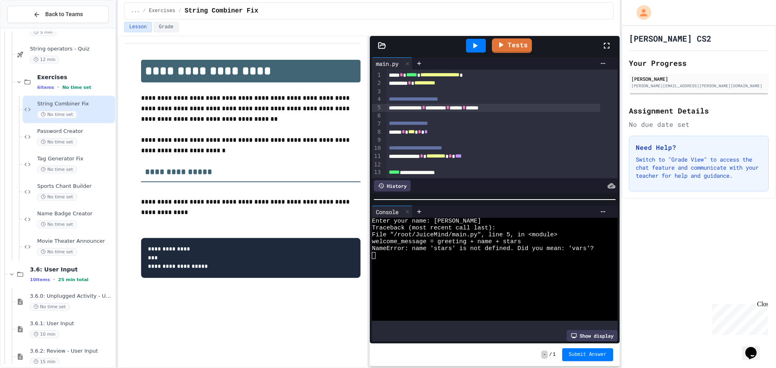
click at [475, 48] on icon at bounding box center [475, 46] width 10 height 10
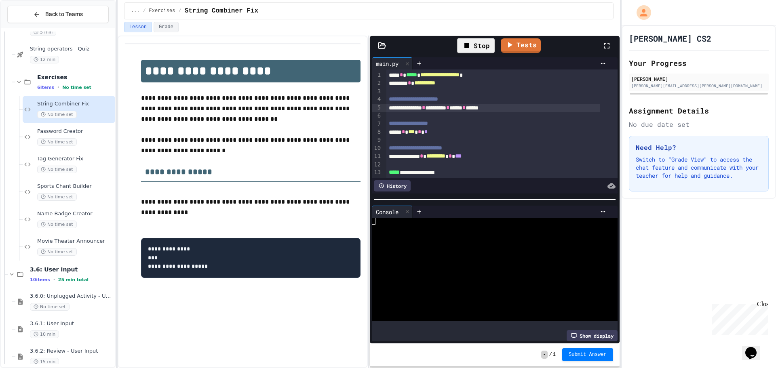
click at [475, 48] on div "Stop" at bounding box center [476, 45] width 38 height 15
click at [476, 48] on icon at bounding box center [475, 46] width 10 height 10
click at [441, 220] on div "Enter your name:" at bounding box center [488, 221] width 233 height 7
click at [481, 42] on div "Stop" at bounding box center [476, 45] width 38 height 15
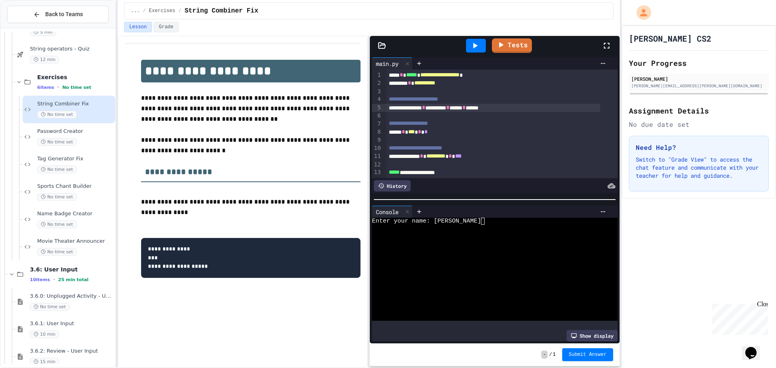
click at [481, 42] on div at bounding box center [476, 46] width 20 height 14
click at [462, 219] on div "Enter your name:" at bounding box center [488, 221] width 233 height 7
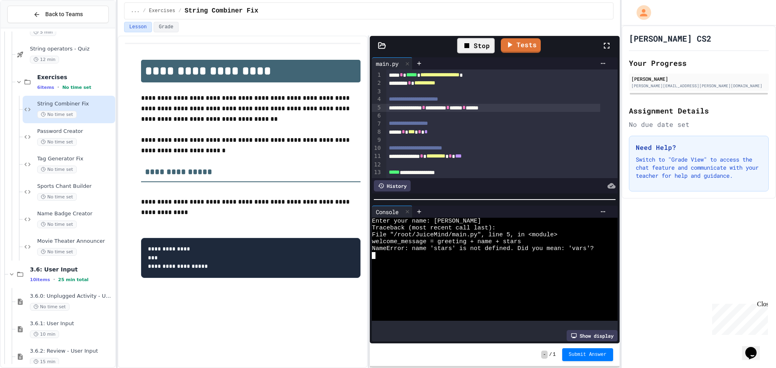
click at [479, 42] on div "Stop" at bounding box center [476, 45] width 38 height 15
click at [479, 43] on icon at bounding box center [475, 46] width 10 height 10
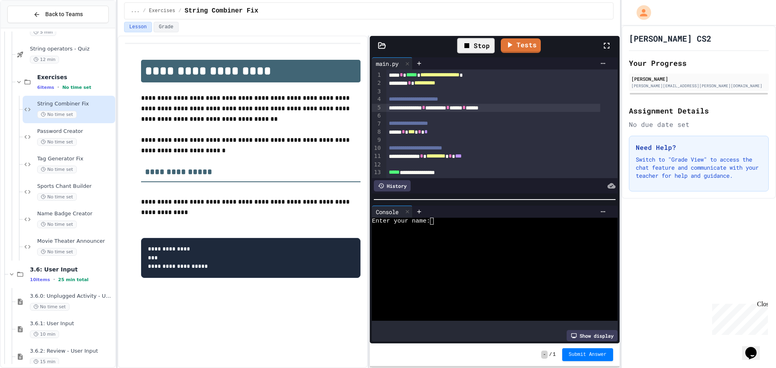
scroll to position [26, 0]
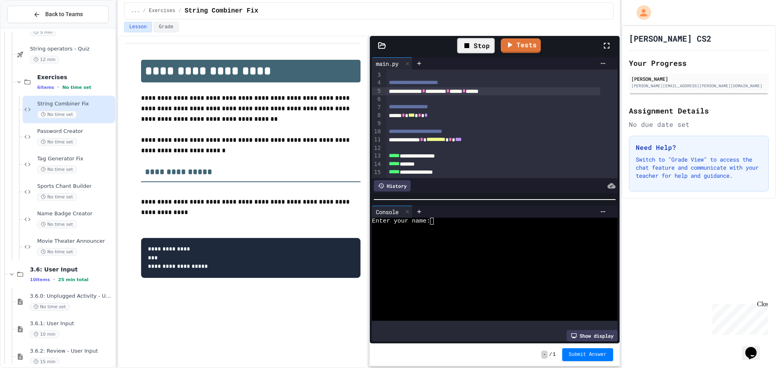
click at [519, 87] on div "**********" at bounding box center [493, 91] width 214 height 8
drag, startPoint x: 519, startPoint y: 80, endPoint x: 449, endPoint y: 81, distance: 70.3
click at [449, 87] on div "**********" at bounding box center [493, 91] width 214 height 8
click at [479, 48] on div "Stop" at bounding box center [476, 45] width 38 height 15
click at [479, 46] on icon at bounding box center [475, 46] width 10 height 10
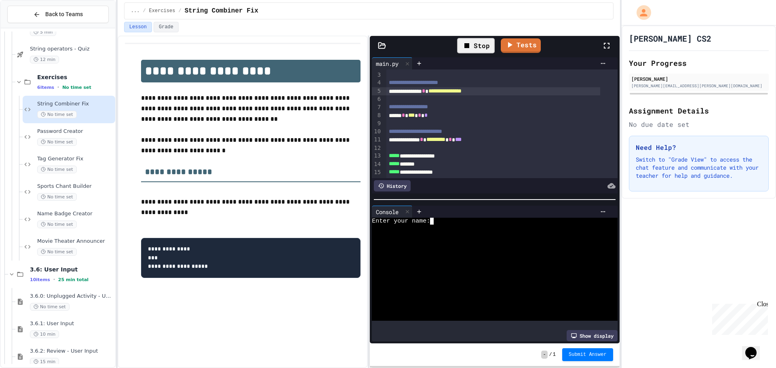
click at [467, 218] on div "Enter your name:" at bounding box center [488, 221] width 233 height 7
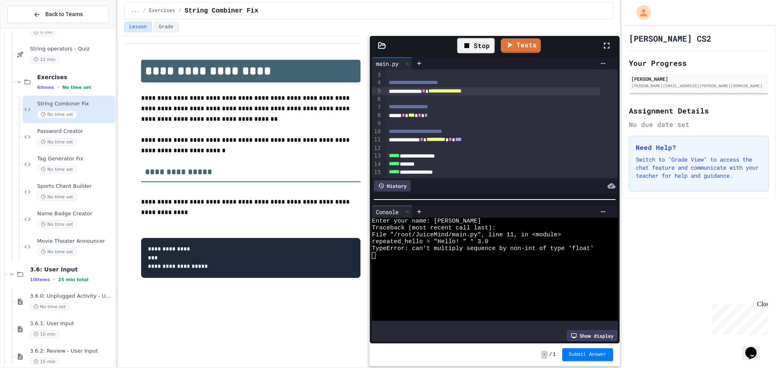
click at [473, 45] on div "Stop" at bounding box center [476, 45] width 38 height 15
click at [473, 45] on icon at bounding box center [475, 46] width 10 height 10
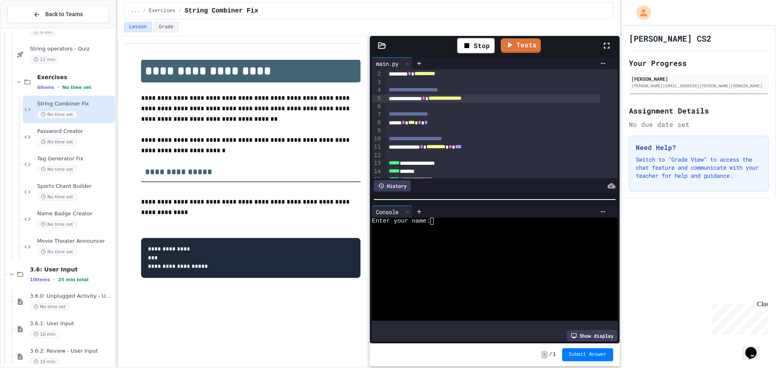
scroll to position [0, 0]
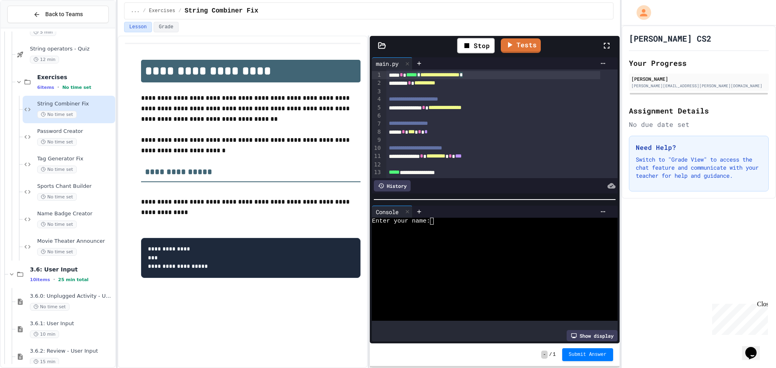
click at [501, 74] on div "**********" at bounding box center [493, 75] width 214 height 8
click at [435, 83] on span "**********" at bounding box center [424, 83] width 21 height 6
click at [435, 86] on span "**********" at bounding box center [424, 83] width 21 height 6
click at [460, 77] on span "**********" at bounding box center [439, 75] width 39 height 6
click at [460, 76] on span "**********" at bounding box center [439, 75] width 39 height 6
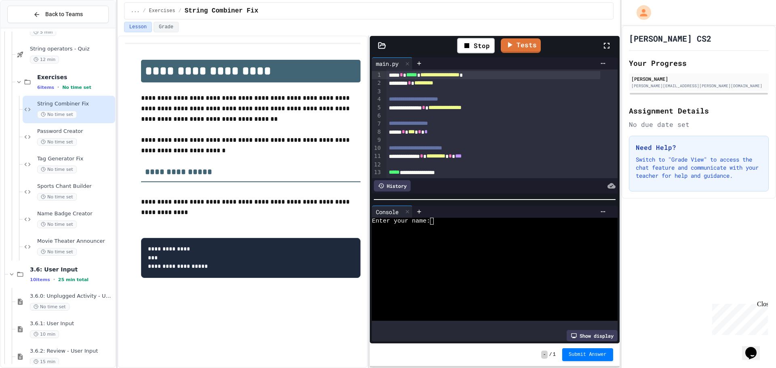
click at [502, 74] on div "**********" at bounding box center [493, 75] width 214 height 8
drag, startPoint x: 502, startPoint y: 74, endPoint x: 492, endPoint y: 76, distance: 9.4
click at [496, 76] on div "**********" at bounding box center [493, 75] width 214 height 8
drag, startPoint x: 484, startPoint y: 76, endPoint x: 459, endPoint y: 75, distance: 24.7
click at [459, 75] on span "**********" at bounding box center [439, 75] width 39 height 6
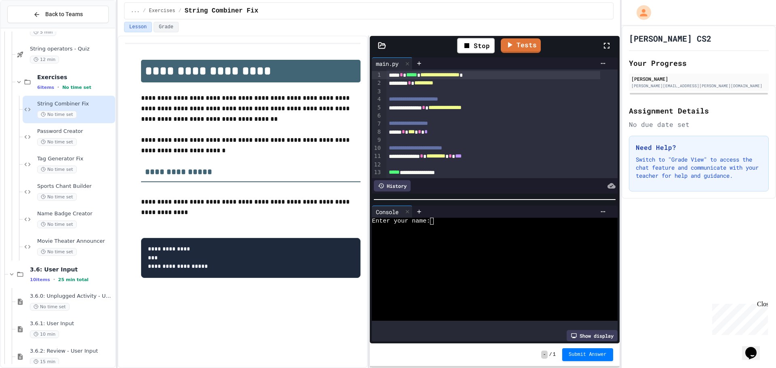
click at [497, 73] on div "**********" at bounding box center [493, 75] width 214 height 8
drag, startPoint x: 497, startPoint y: 73, endPoint x: 424, endPoint y: 74, distance: 73.6
click at [424, 74] on div "**********" at bounding box center [493, 75] width 214 height 8
click at [432, 74] on div "**** * *****" at bounding box center [493, 75] width 214 height 8
click at [408, 76] on div "**** * ***** *" at bounding box center [493, 75] width 214 height 8
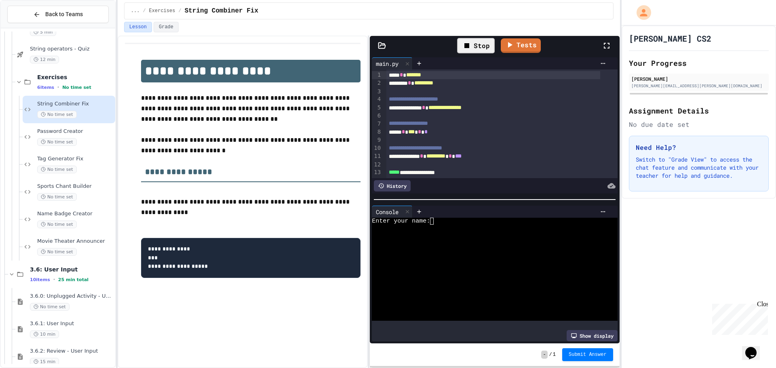
click at [479, 41] on div "Stop" at bounding box center [476, 45] width 38 height 15
click at [476, 43] on icon at bounding box center [475, 46] width 10 height 10
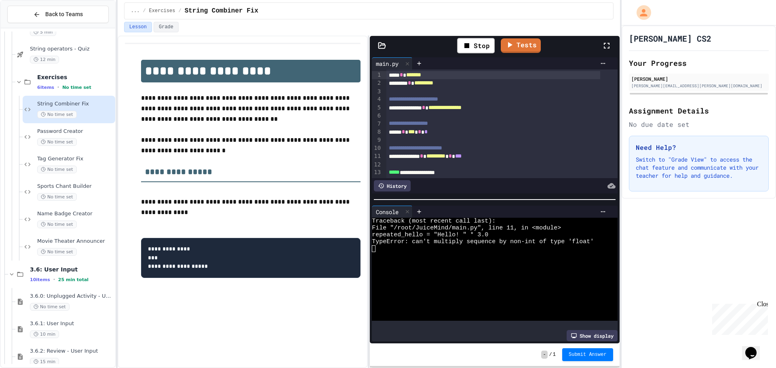
scroll to position [26, 0]
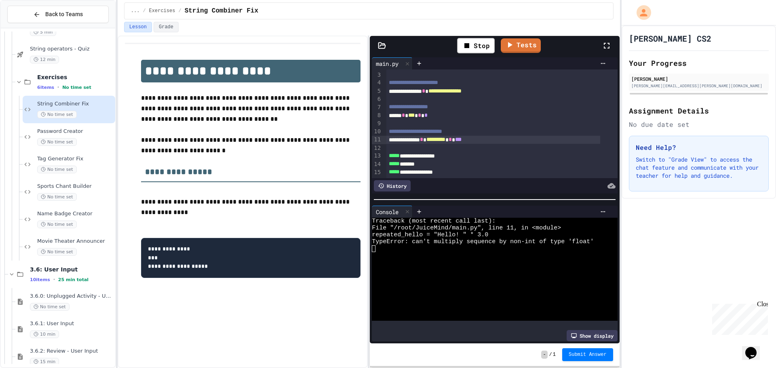
click at [446, 137] on span "*********" at bounding box center [436, 140] width 19 height 6
click at [471, 50] on icon at bounding box center [467, 46] width 10 height 10
click at [471, 47] on icon at bounding box center [475, 46] width 10 height 10
click at [444, 137] on span "********" at bounding box center [435, 140] width 17 height 6
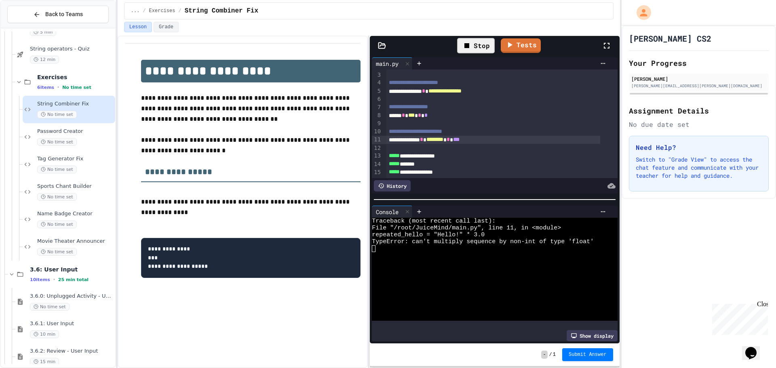
click at [440, 136] on div "**********" at bounding box center [493, 140] width 214 height 8
click at [524, 137] on div "**********" at bounding box center [493, 141] width 214 height 8
click at [485, 44] on div "Stop" at bounding box center [476, 45] width 38 height 15
click at [475, 44] on icon at bounding box center [475, 46] width 4 height 6
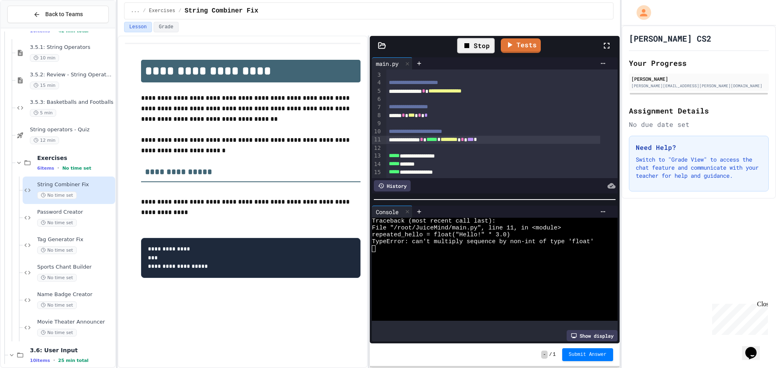
scroll to position [0, 0]
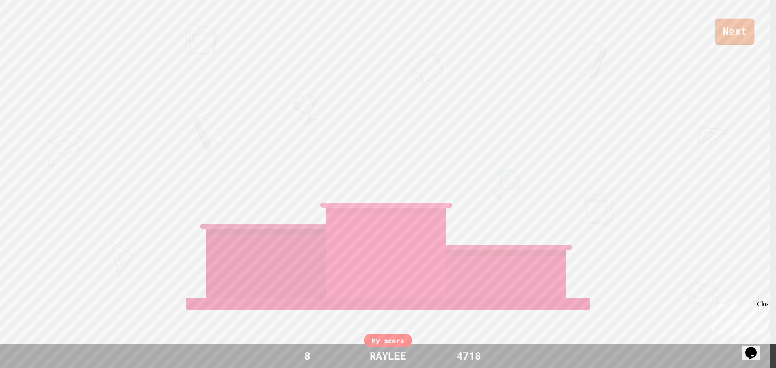
click at [731, 29] on link "Next" at bounding box center [735, 32] width 39 height 27
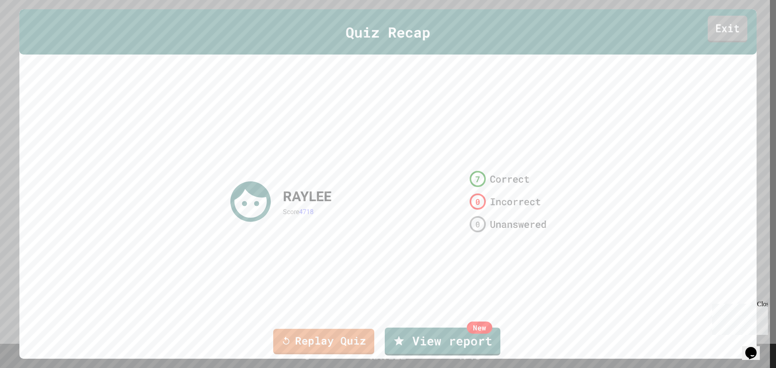
click at [715, 32] on link "Exit" at bounding box center [728, 29] width 40 height 27
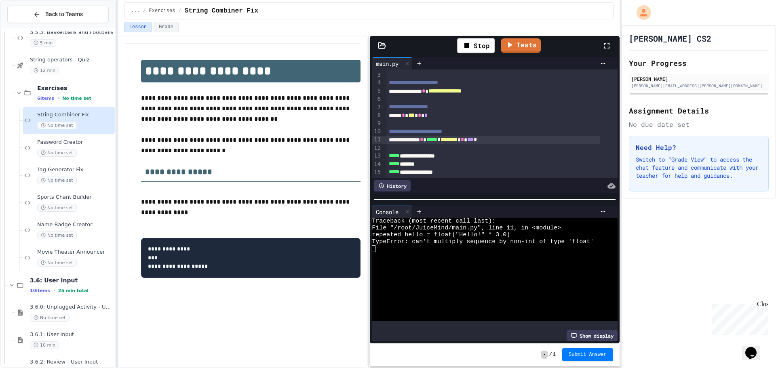
scroll to position [887, 0]
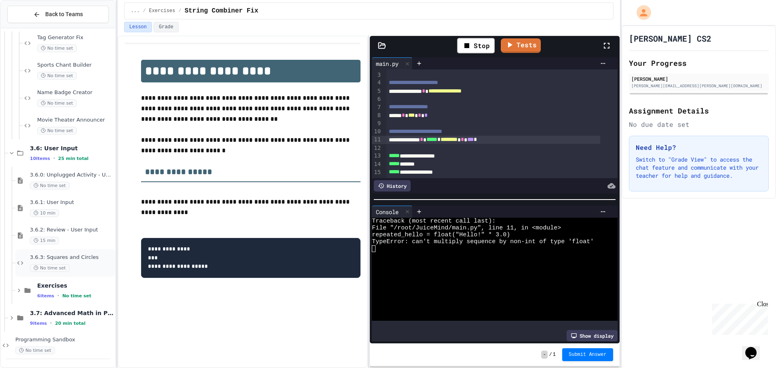
click at [77, 259] on span "3.6.3: Squares and Circles" at bounding box center [72, 257] width 84 height 7
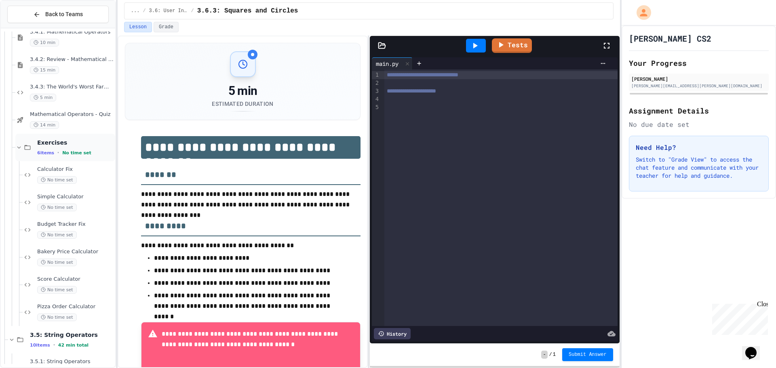
scroll to position [351, 0]
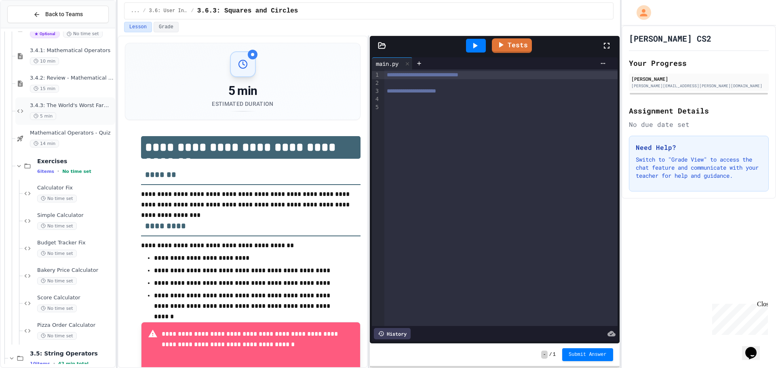
click at [80, 112] on div "3.4.3: The World's Worst Farmers Market 5 min" at bounding box center [72, 111] width 84 height 18
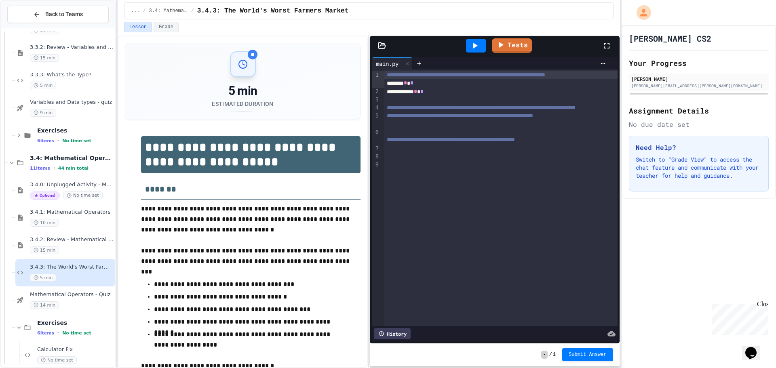
scroll to position [149, 0]
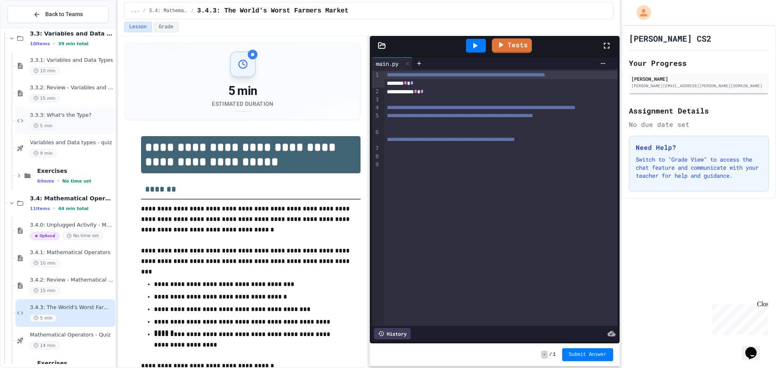
click at [76, 122] on div "5 min" at bounding box center [72, 126] width 84 height 8
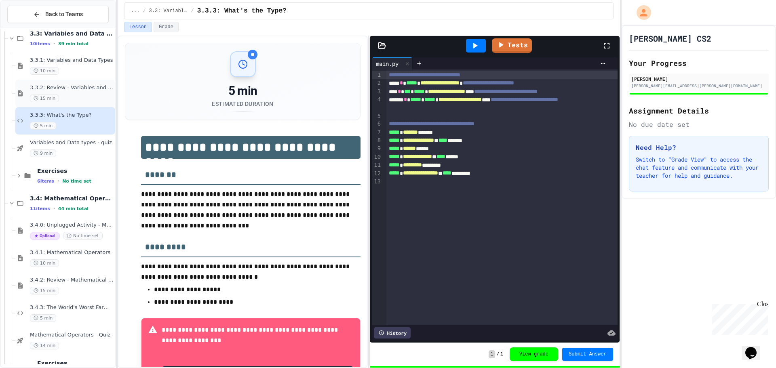
click at [71, 85] on span "3.3.2: Review - Variables and Data Types" at bounding box center [72, 87] width 84 height 7
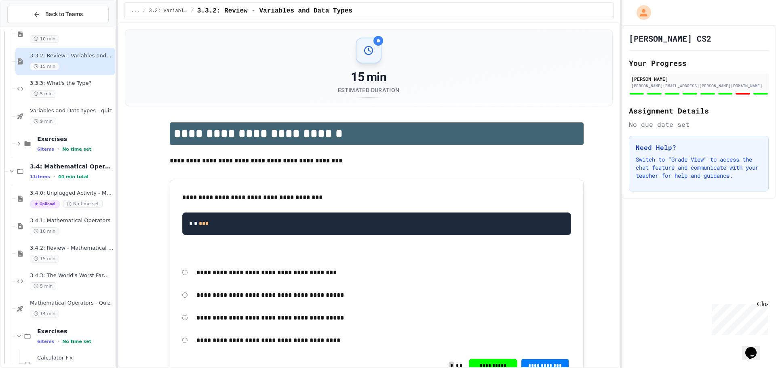
scroll to position [190, 0]
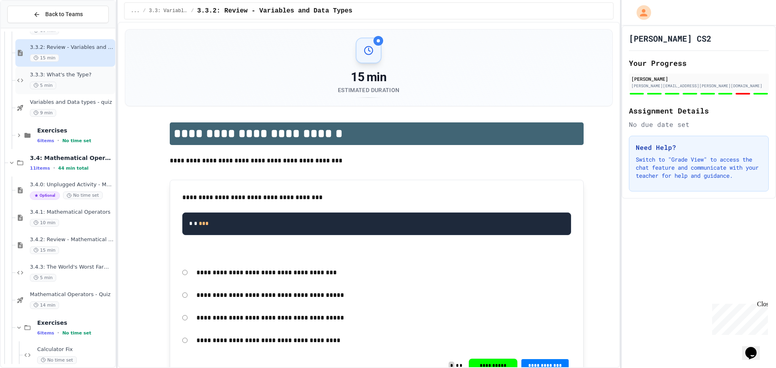
click at [85, 78] on span "3.3.3: What's the Type?" at bounding box center [72, 75] width 84 height 7
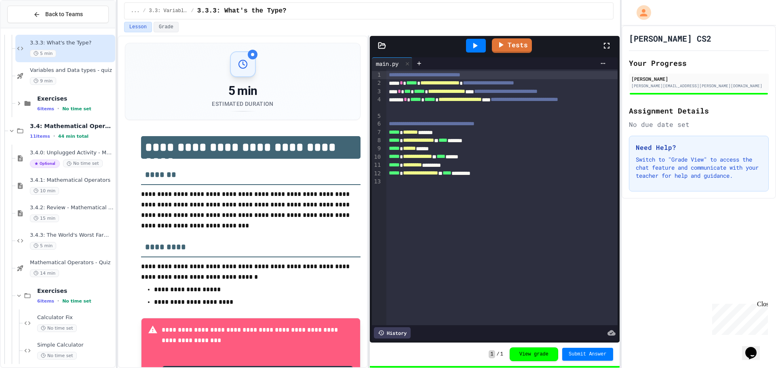
scroll to position [270, 0]
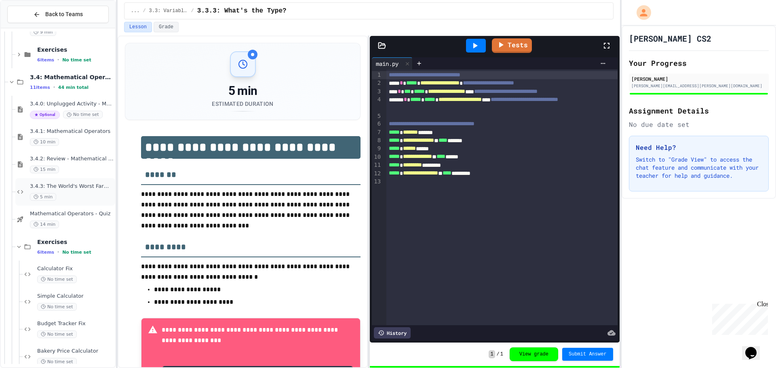
click at [78, 187] on span "3.4.3: The World's Worst Farmers Market" at bounding box center [72, 186] width 84 height 7
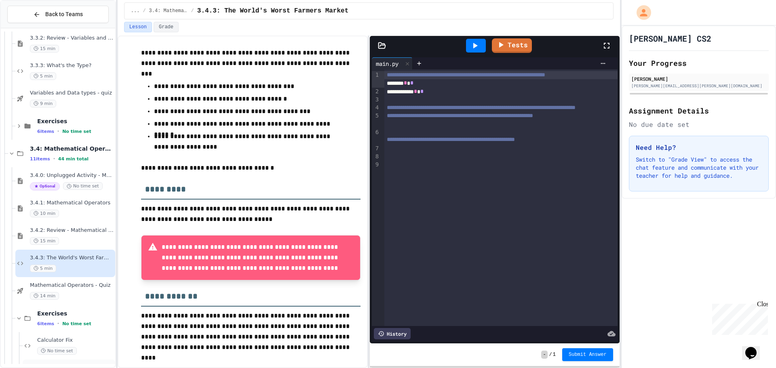
scroll to position [190, 0]
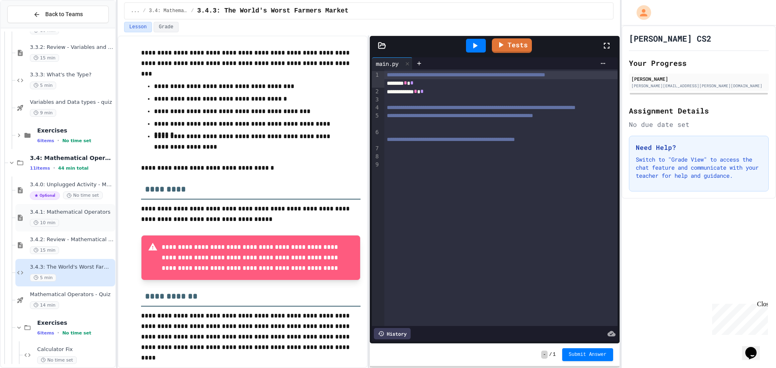
click at [78, 211] on span "3.4.1: Mathematical Operators" at bounding box center [72, 212] width 84 height 7
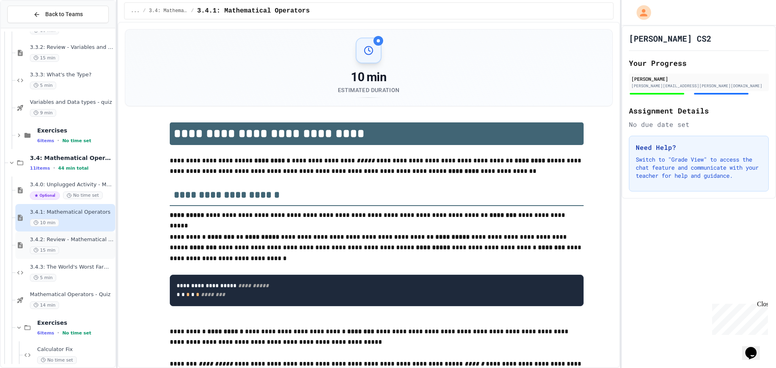
click at [78, 239] on span "3.4.2: Review - Mathematical Operators" at bounding box center [72, 240] width 84 height 7
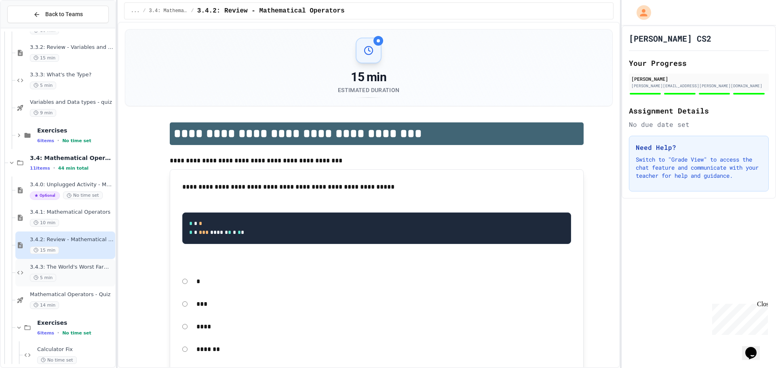
click at [76, 265] on span "3.4.3: The World's Worst Farmers Market" at bounding box center [72, 267] width 84 height 7
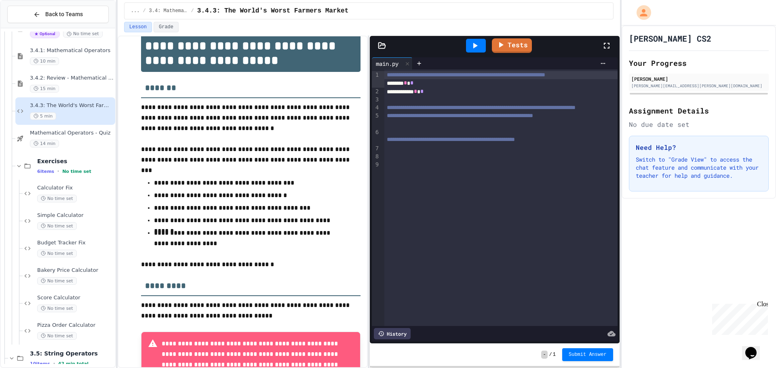
scroll to position [121, 0]
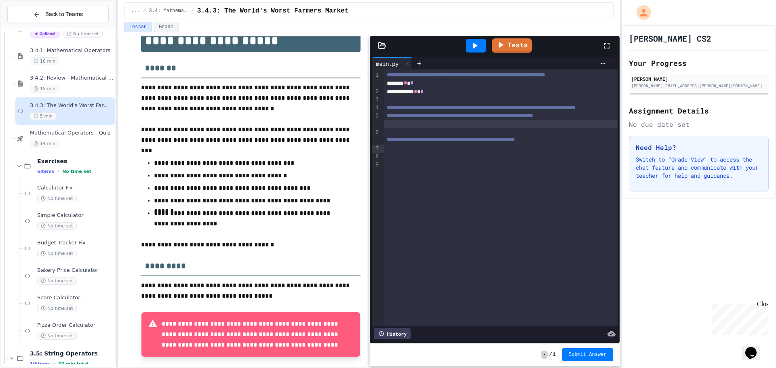
click at [389, 128] on div at bounding box center [500, 124] width 233 height 8
click at [389, 171] on div "**********" at bounding box center [500, 198] width 233 height 257
click at [476, 44] on icon at bounding box center [475, 46] width 10 height 10
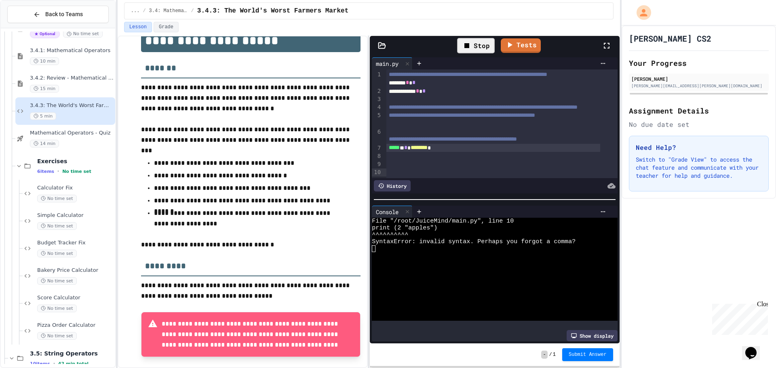
scroll to position [10, 0]
click at [408, 150] on span "*" at bounding box center [405, 148] width 3 height 6
click at [477, 46] on div "Stop" at bounding box center [476, 45] width 38 height 15
click at [477, 46] on icon at bounding box center [475, 46] width 4 height 6
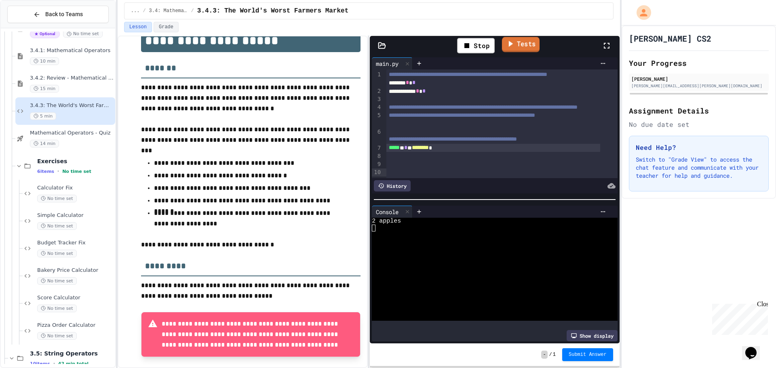
click at [524, 44] on link "Tests" at bounding box center [521, 44] width 38 height 15
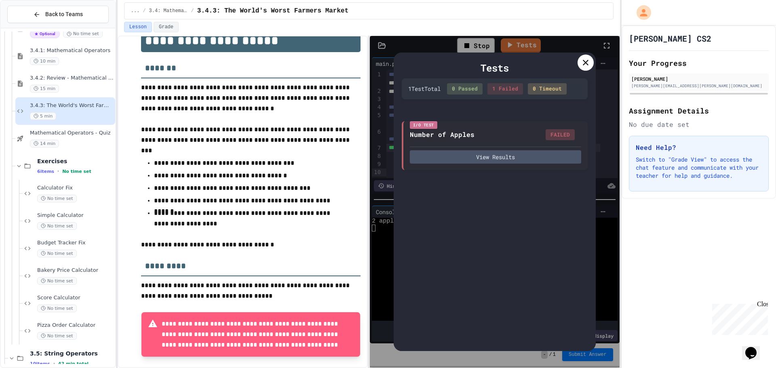
click at [583, 60] on icon at bounding box center [586, 63] width 10 height 10
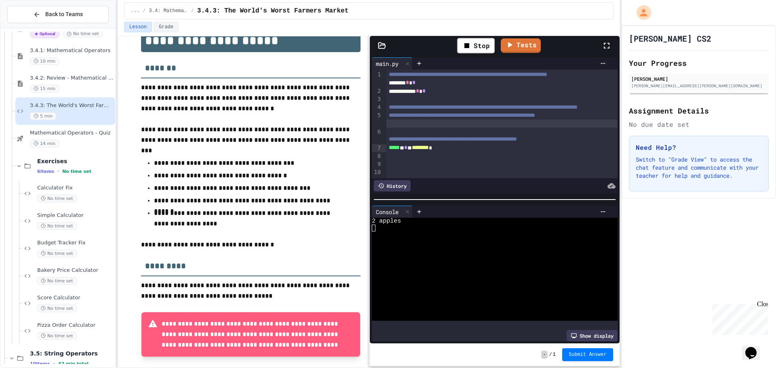
click at [420, 128] on div at bounding box center [501, 124] width 231 height 8
click at [480, 44] on div "Stop" at bounding box center [476, 45] width 38 height 15
click at [480, 44] on div at bounding box center [476, 46] width 20 height 14
click at [430, 127] on div "**********" at bounding box center [493, 123] width 214 height 8
click at [394, 127] on div "**********" at bounding box center [493, 123] width 214 height 8
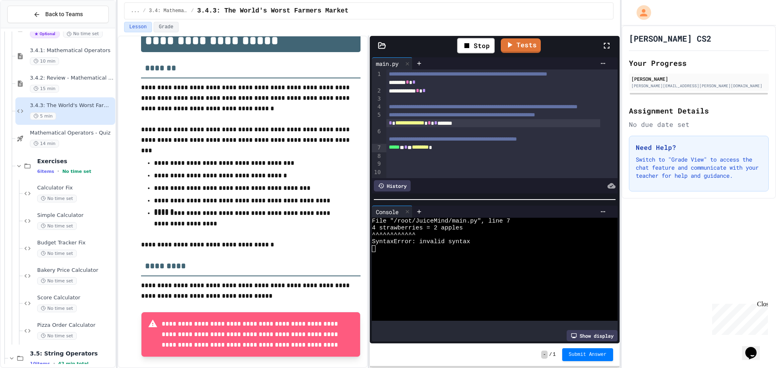
click at [453, 127] on div "**********" at bounding box center [493, 123] width 214 height 8
click at [482, 127] on div "**********" at bounding box center [493, 123] width 214 height 8
click at [477, 43] on div "Stop" at bounding box center [476, 45] width 38 height 15
click at [477, 43] on icon at bounding box center [475, 46] width 10 height 10
